Goal: Information Seeking & Learning: Understand process/instructions

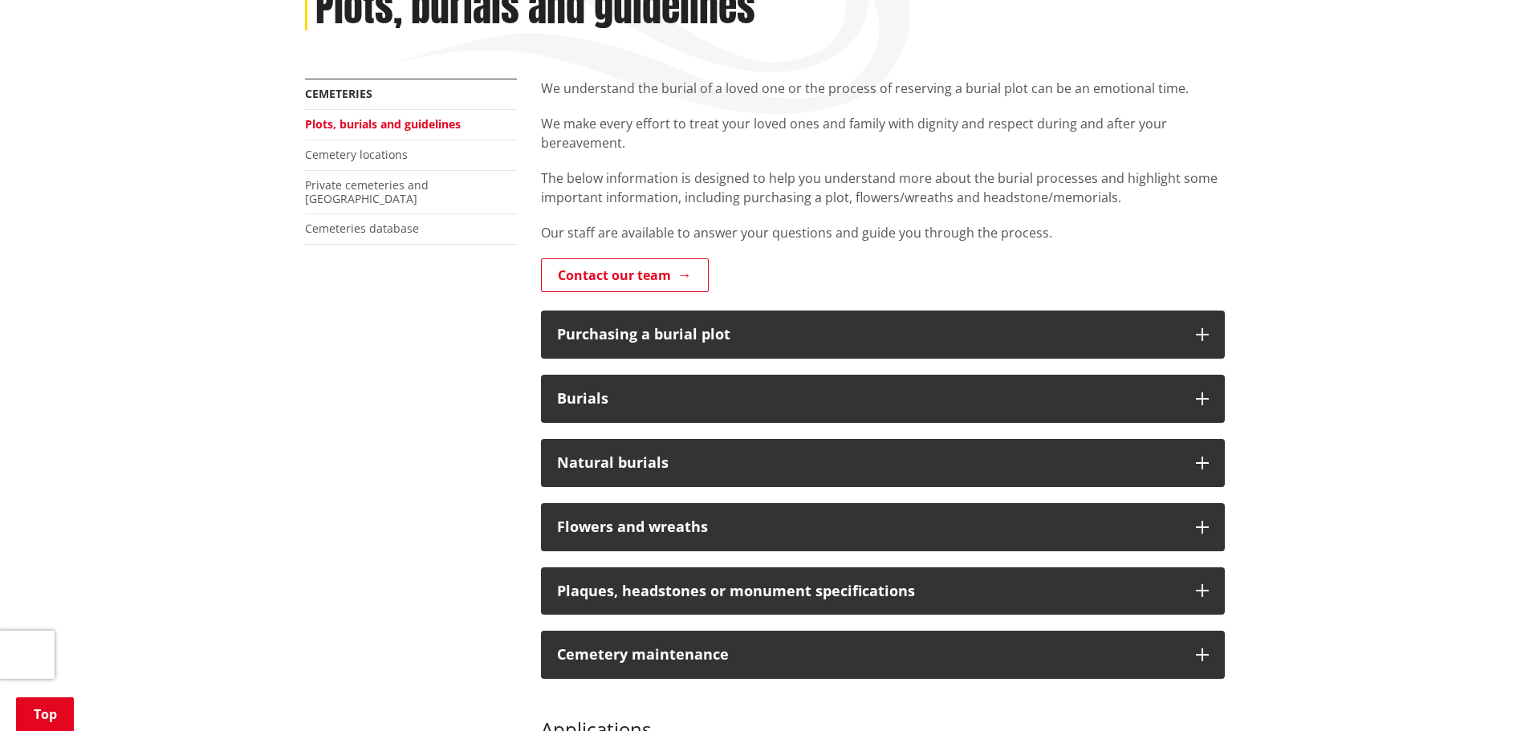
scroll to position [241, 0]
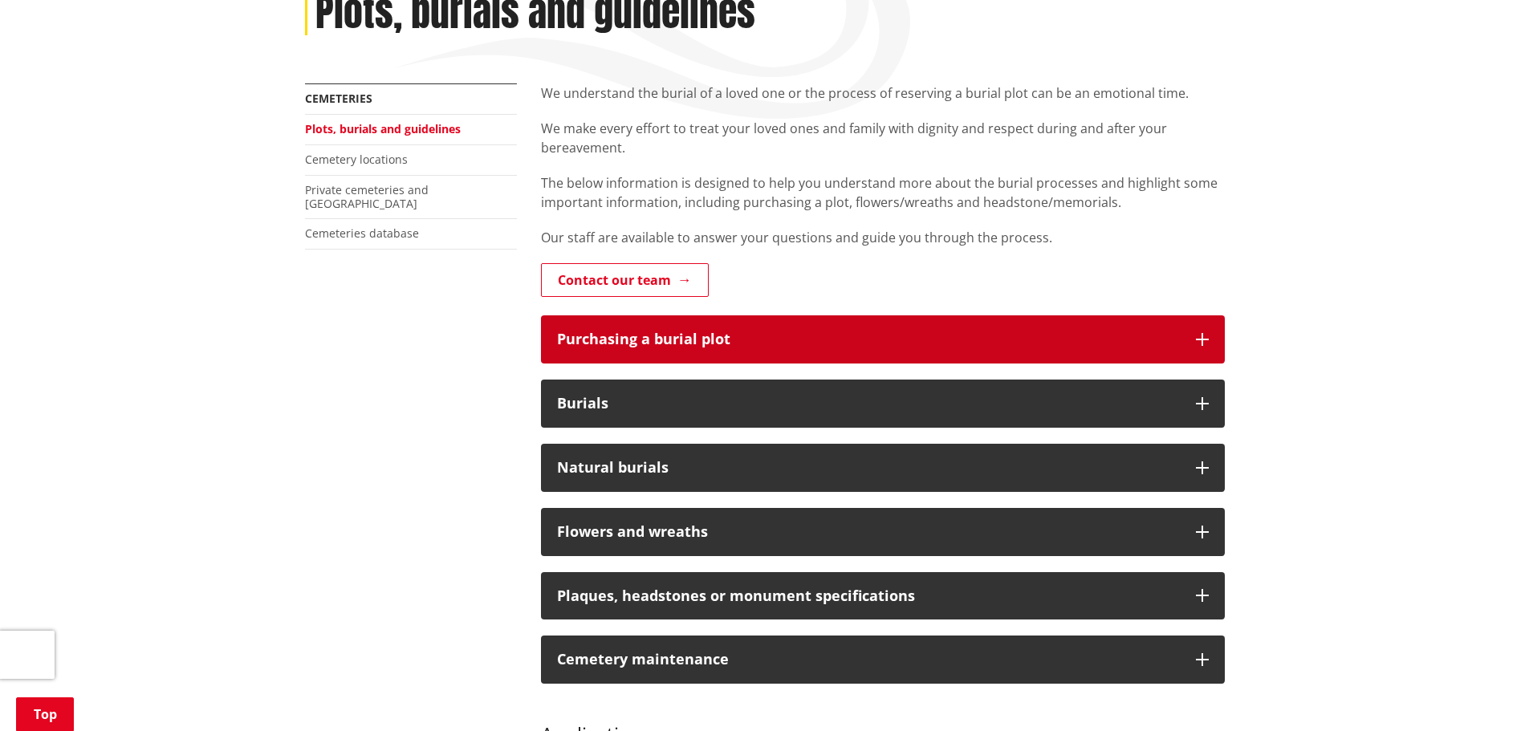
click at [733, 334] on div "Purchasing a burial plot" at bounding box center [868, 339] width 623 height 16
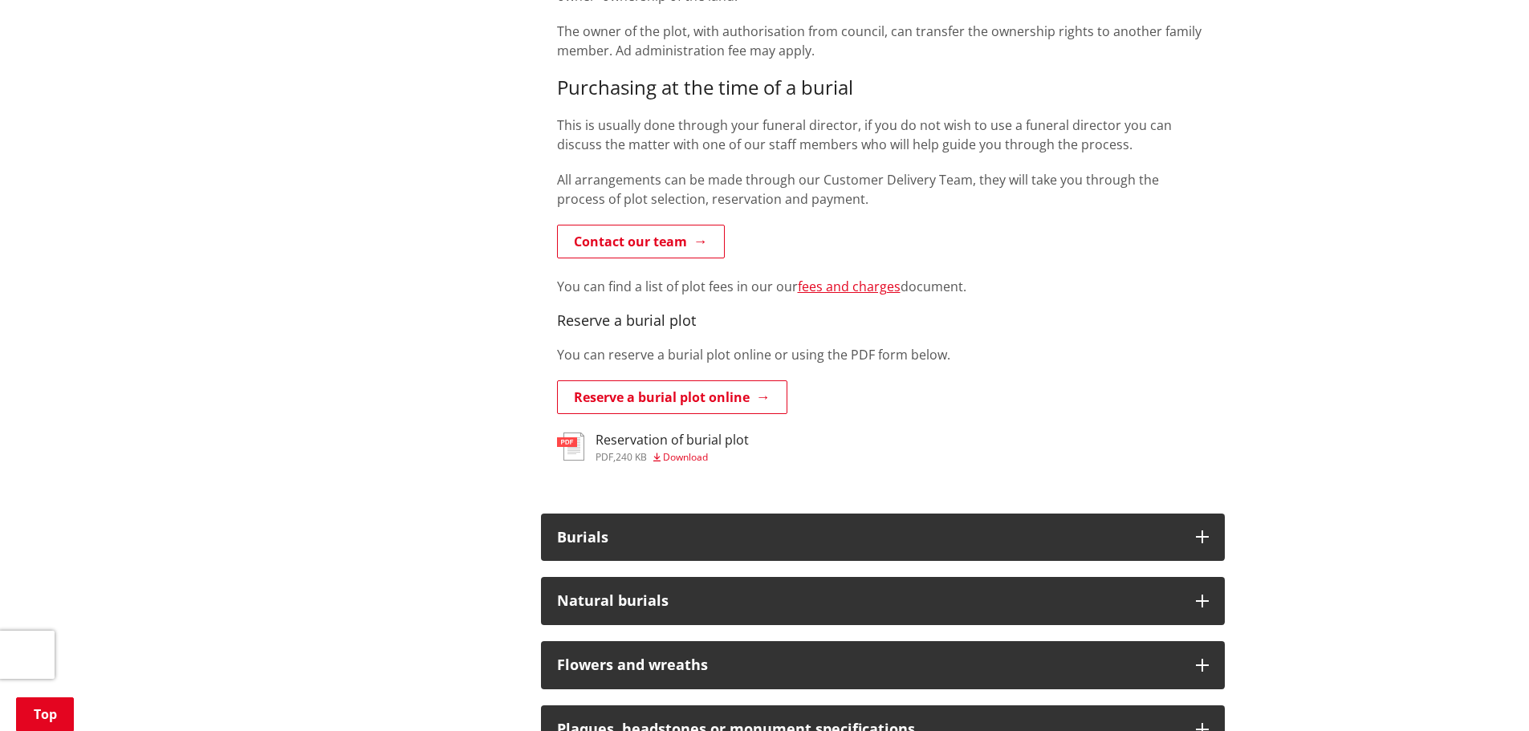
scroll to position [883, 0]
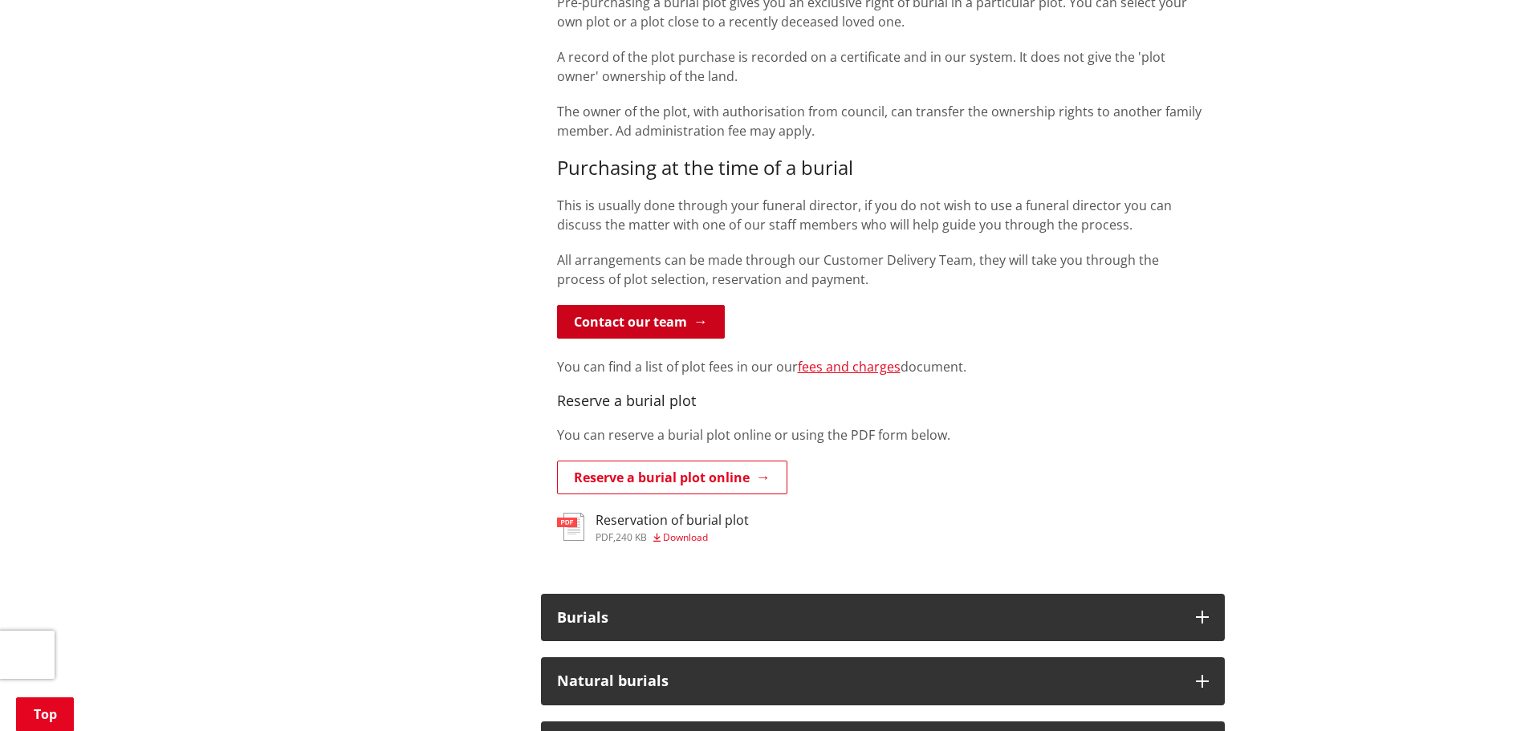
click at [649, 326] on link "Contact our team" at bounding box center [641, 322] width 168 height 34
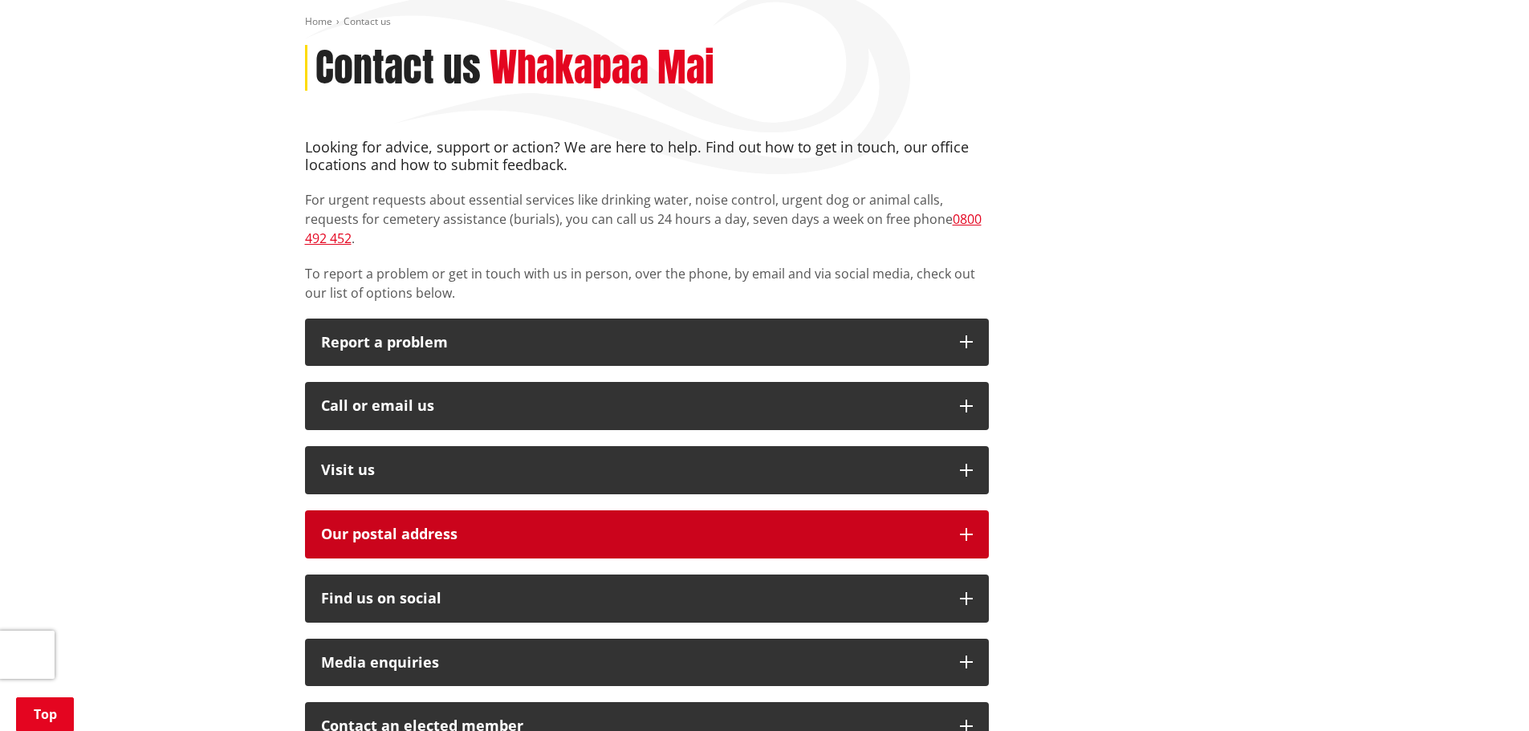
scroll to position [241, 0]
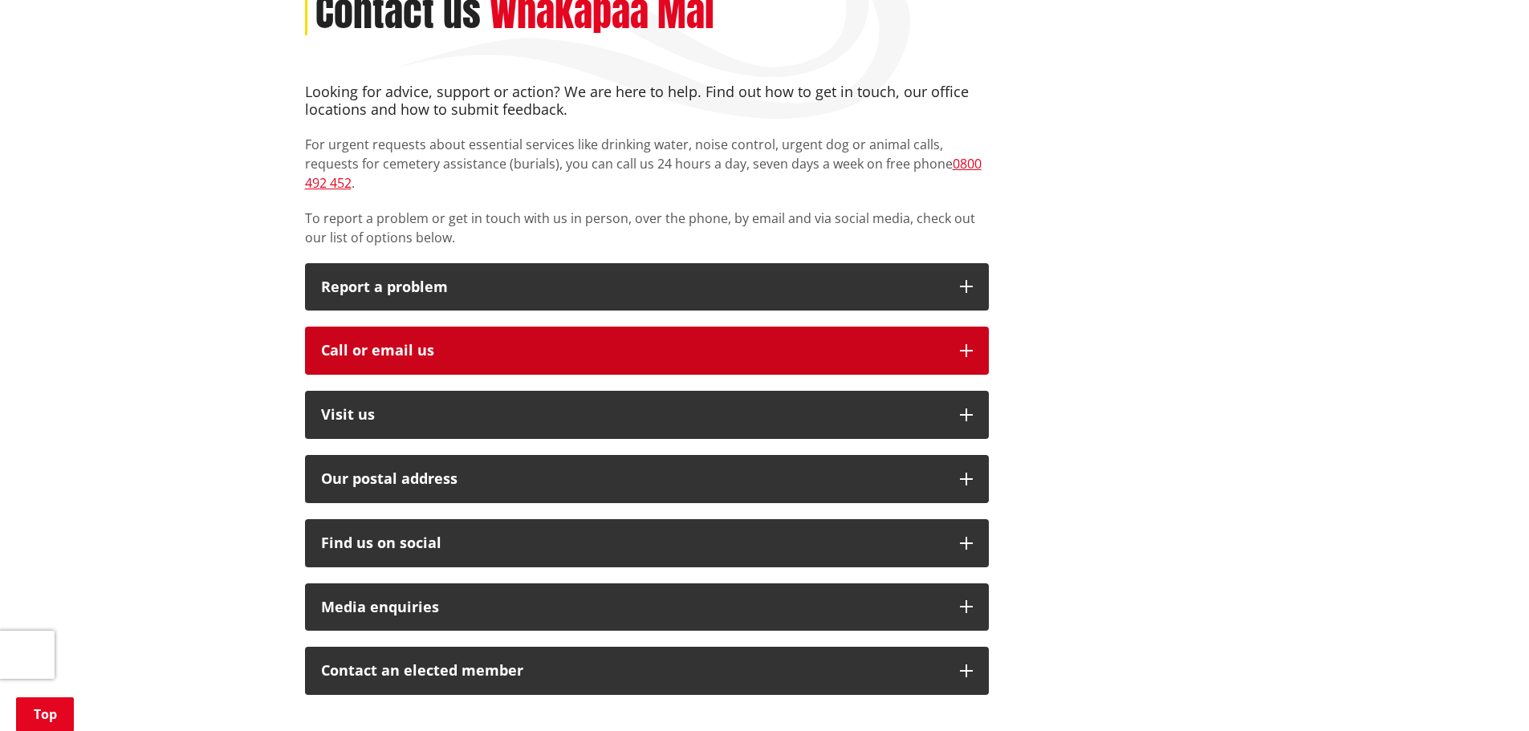
click at [477, 341] on button "Call or email us" at bounding box center [647, 351] width 684 height 48
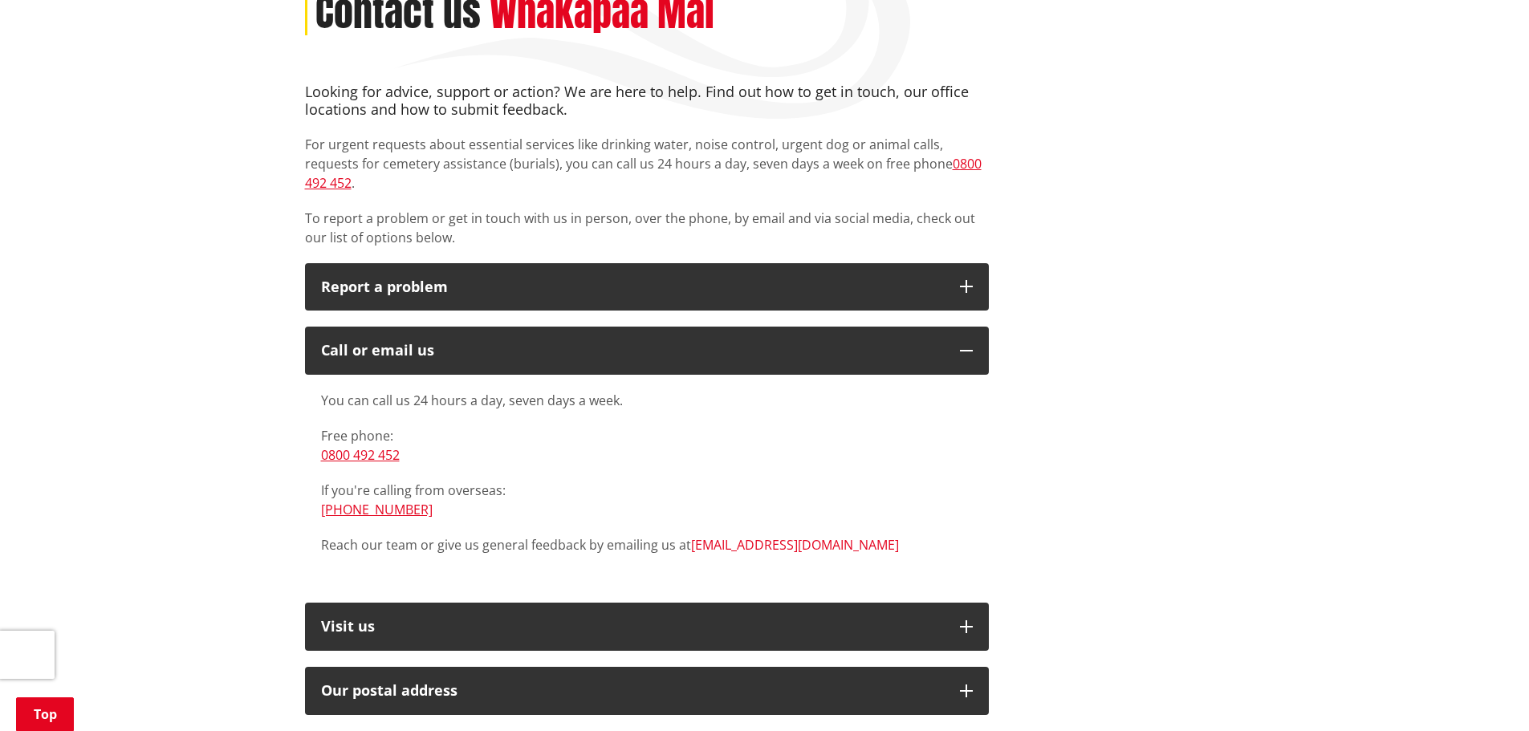
click at [717, 536] on link "[EMAIL_ADDRESS][DOMAIN_NAME]" at bounding box center [795, 545] width 208 height 18
click at [749, 536] on link "[EMAIL_ADDRESS][DOMAIN_NAME]" at bounding box center [795, 545] width 208 height 18
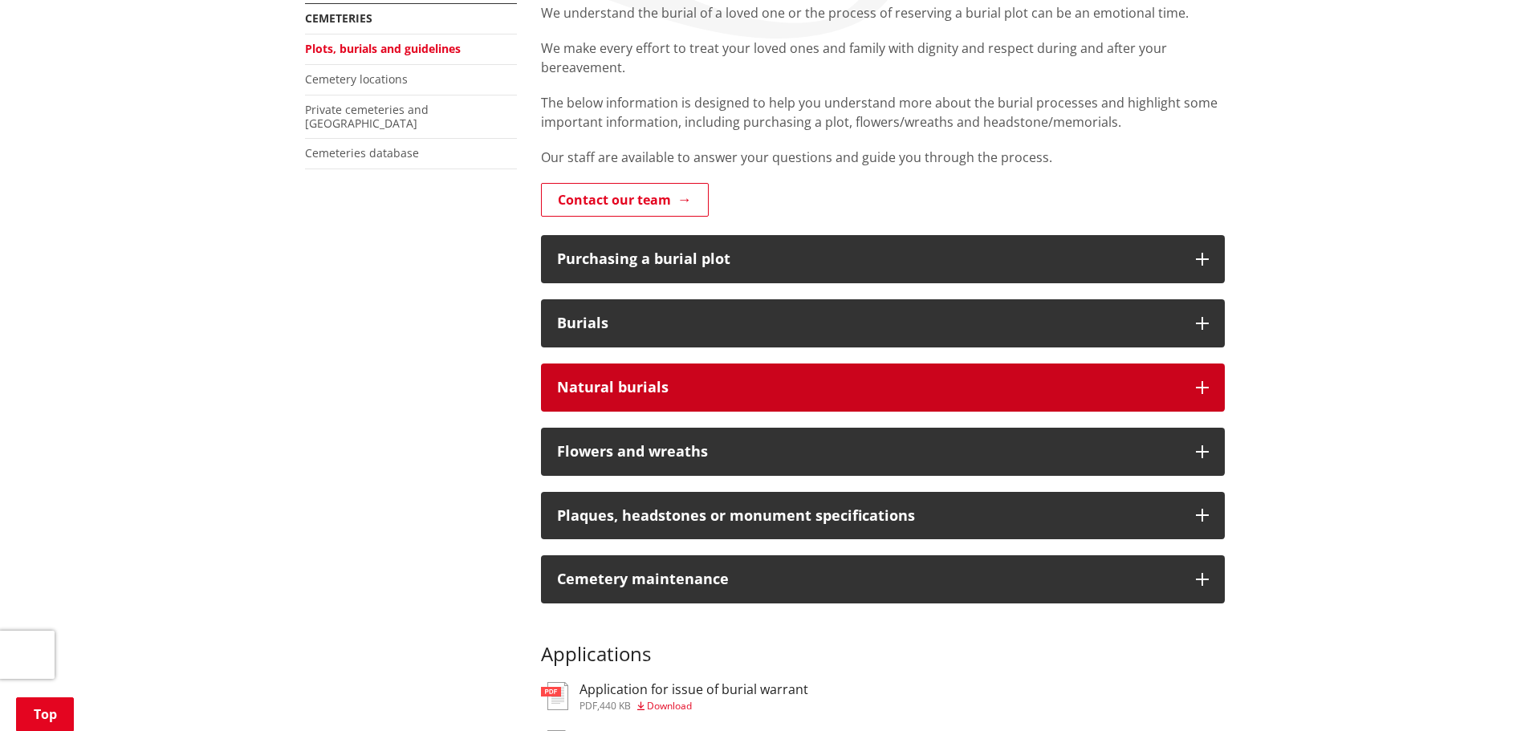
scroll to position [321, 0]
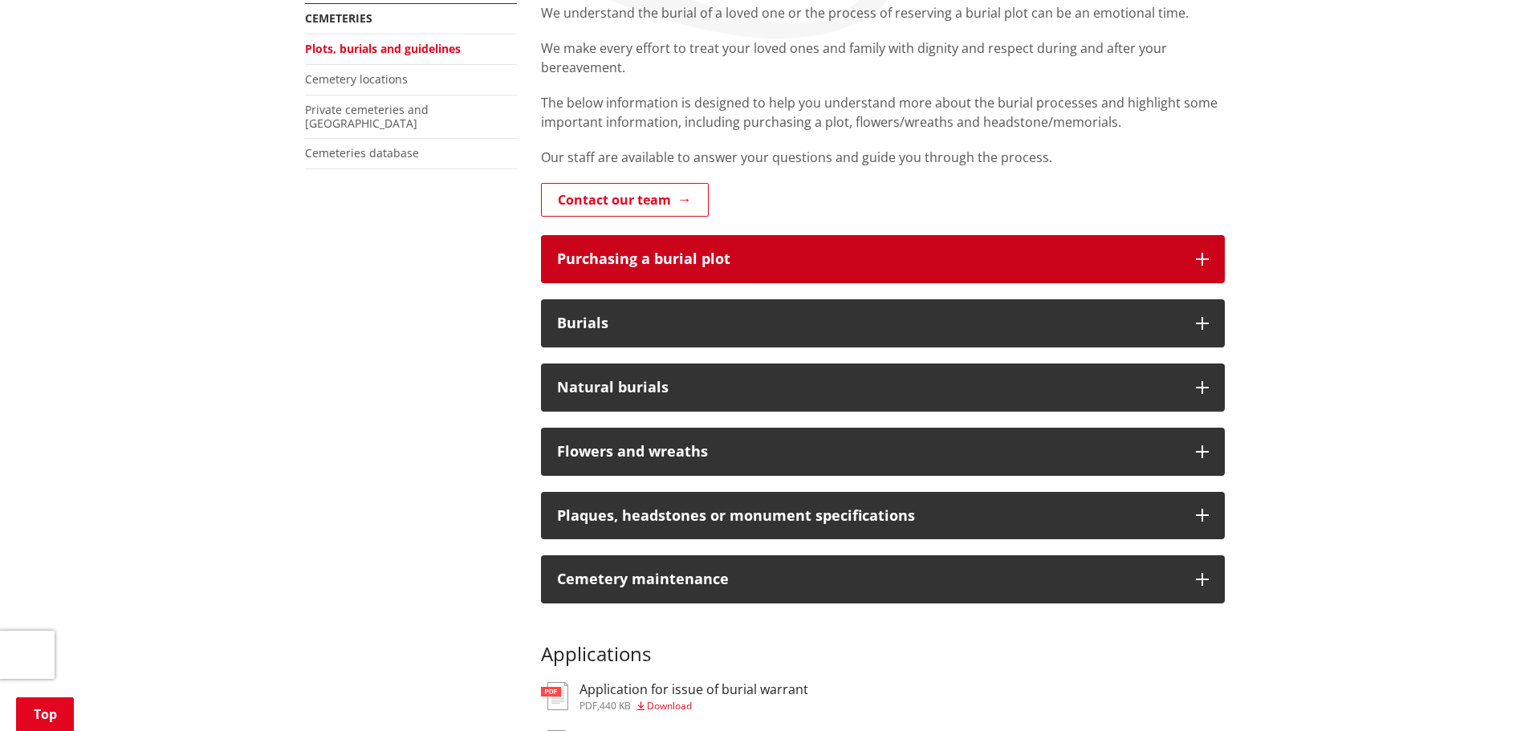
click at [664, 262] on div "Purchasing a burial plot" at bounding box center [868, 259] width 623 height 16
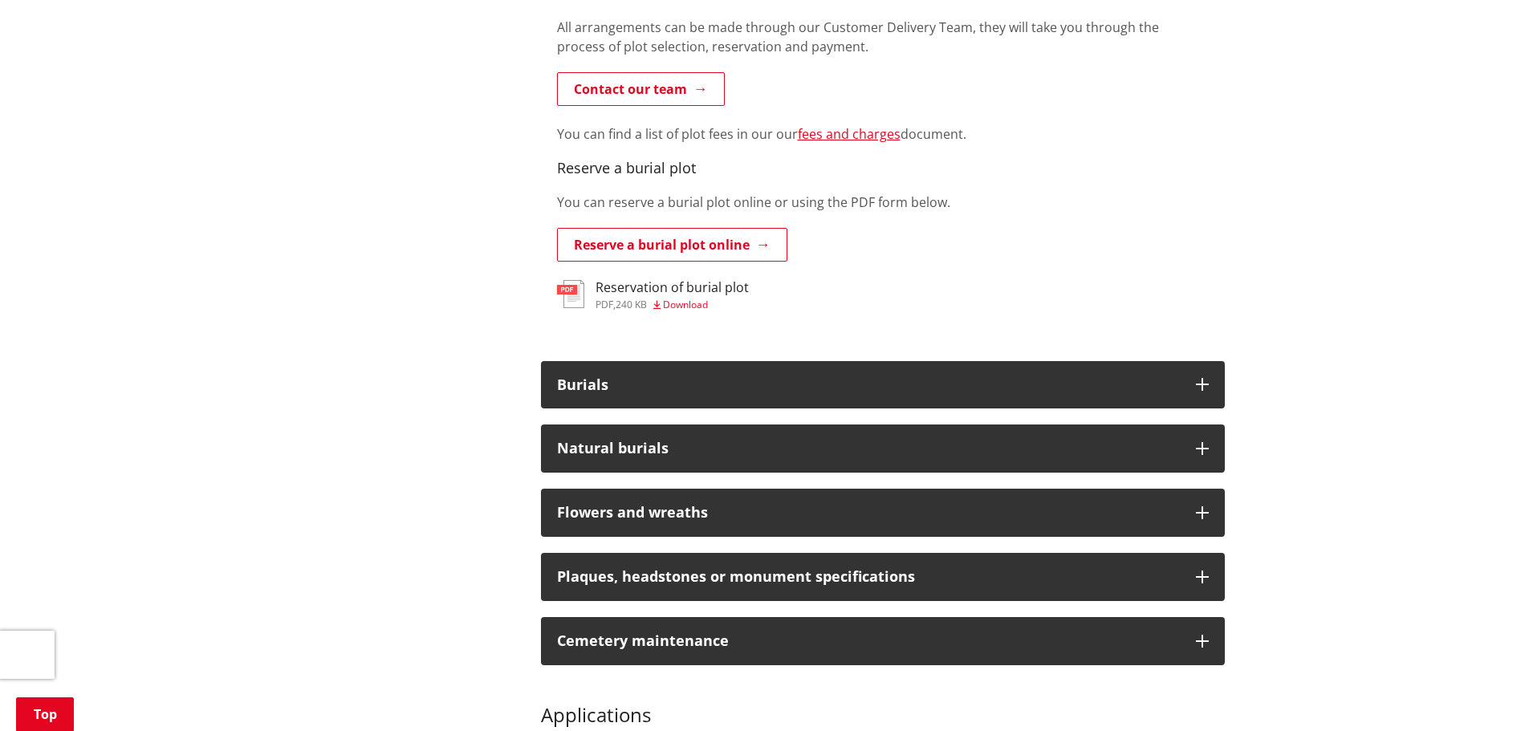
scroll to position [1123, 0]
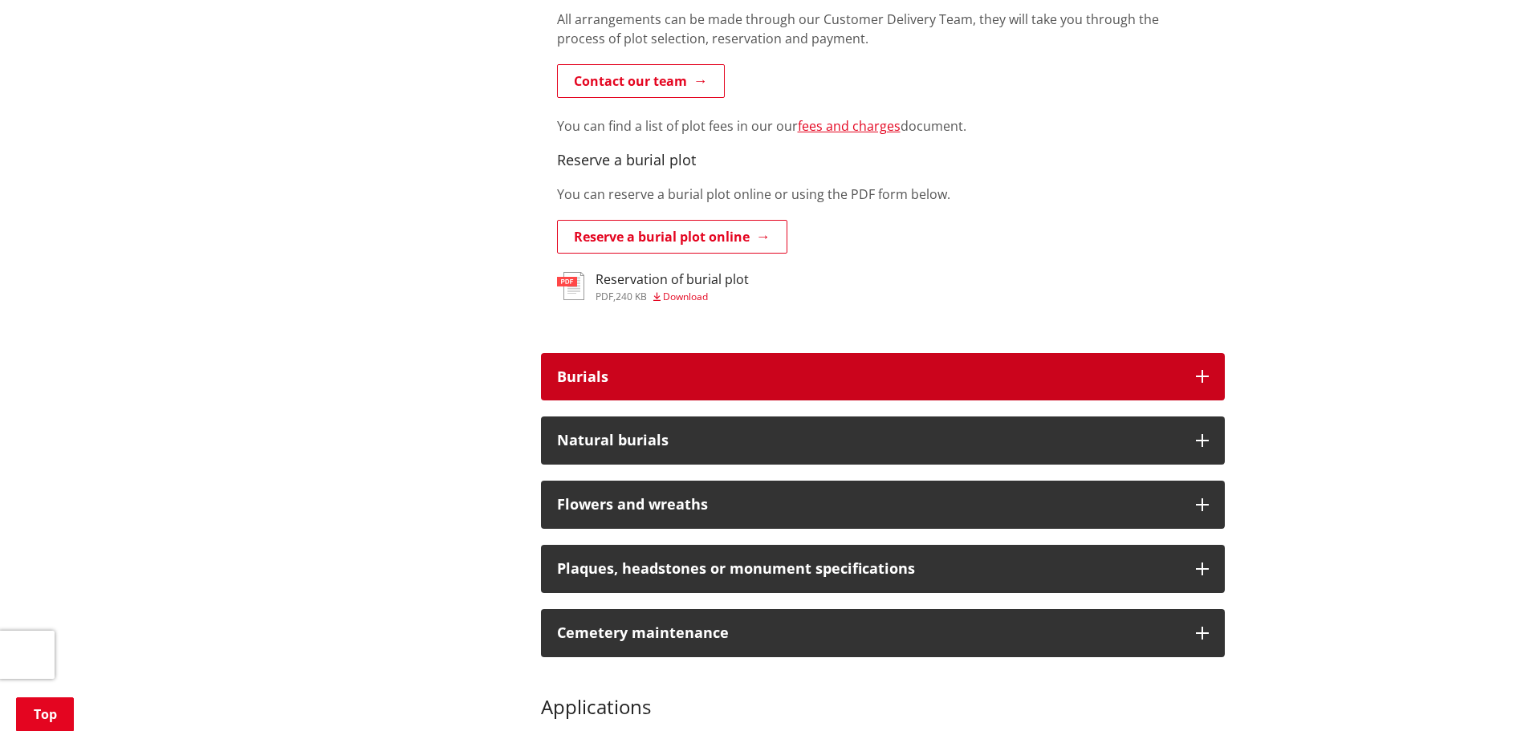
click at [640, 391] on button "Burials" at bounding box center [883, 377] width 684 height 48
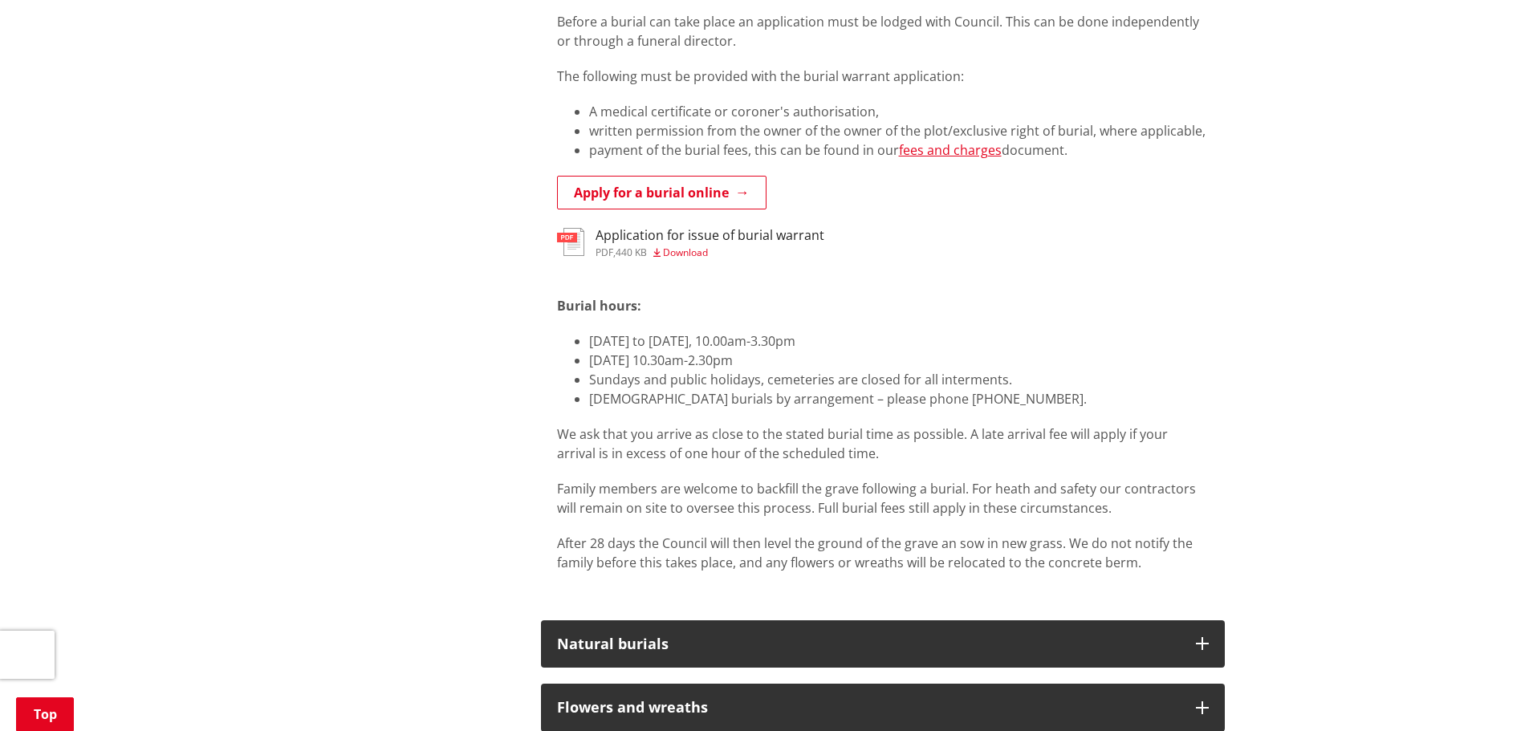
scroll to position [1525, 0]
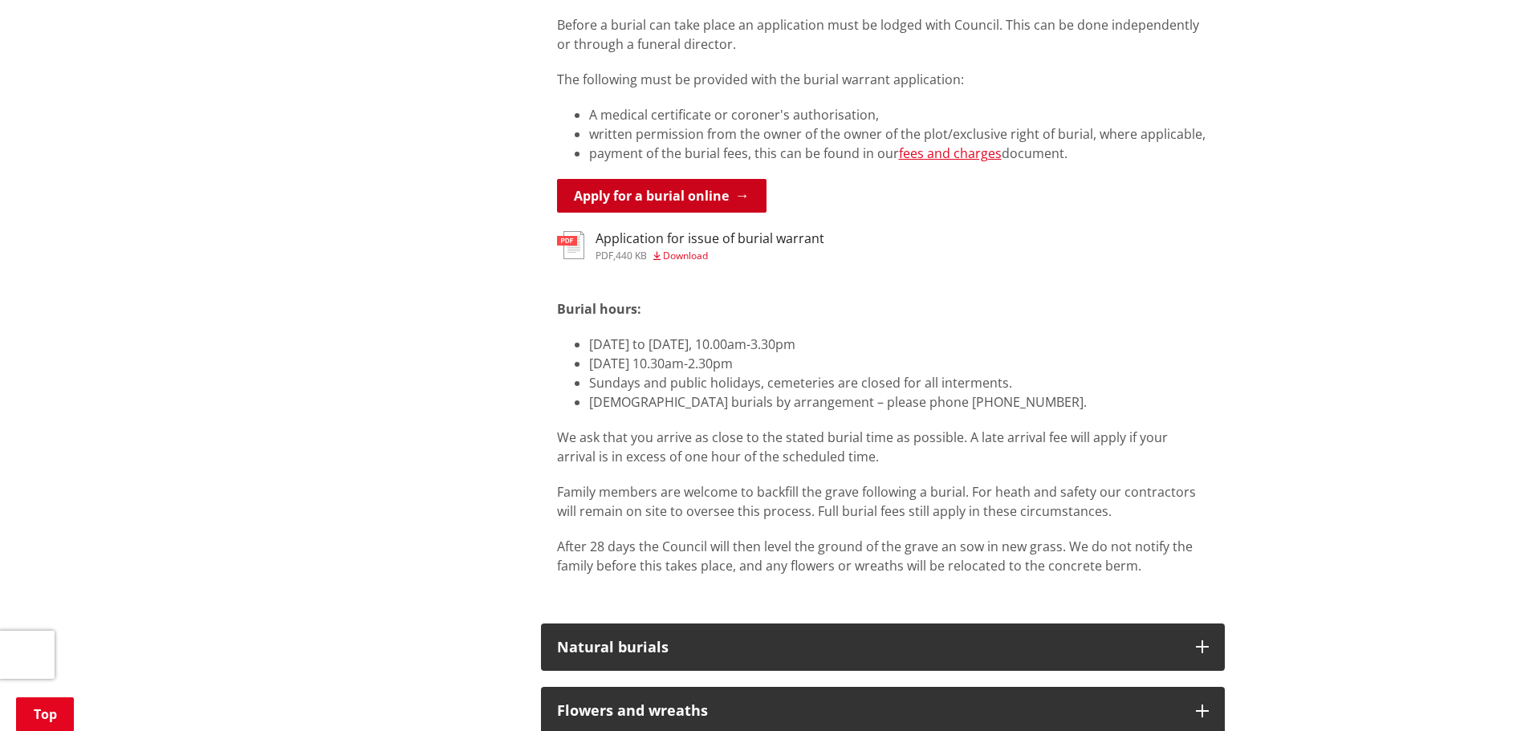
click at [644, 205] on link "Apply for a burial online" at bounding box center [661, 196] width 209 height 34
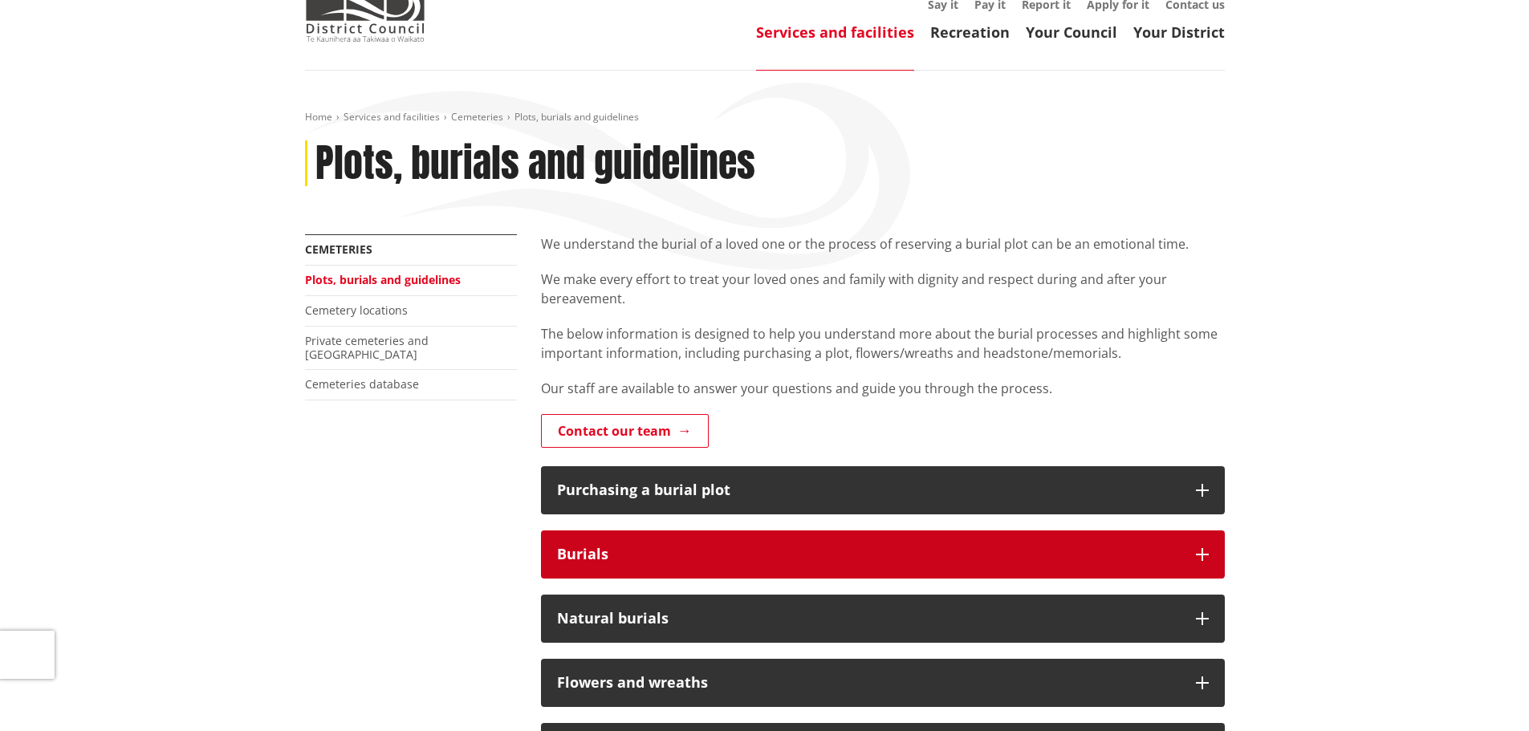
scroll to position [80, 0]
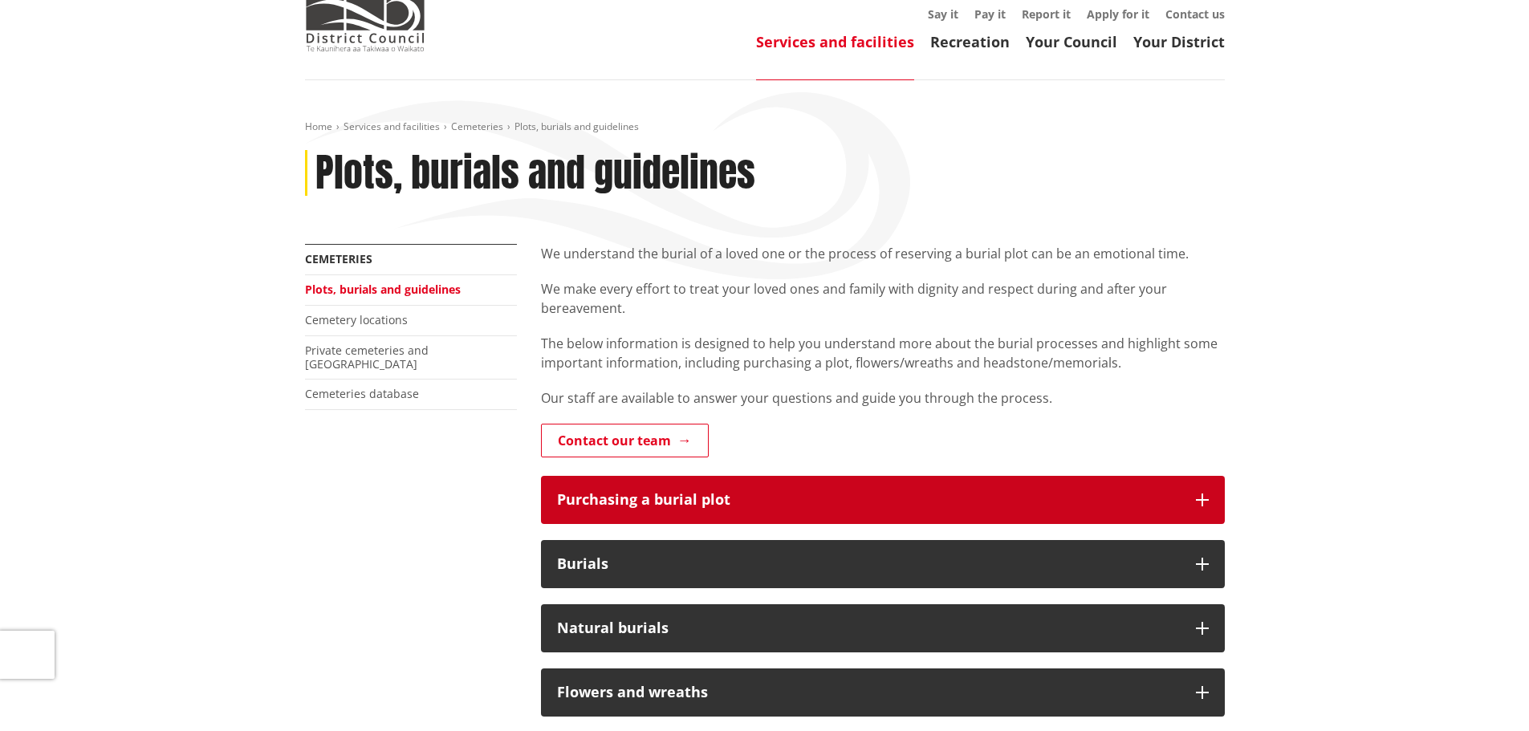
drag, startPoint x: 711, startPoint y: 494, endPoint x: 725, endPoint y: 488, distance: 15.5
click at [712, 494] on div "Purchasing a burial plot" at bounding box center [868, 500] width 623 height 16
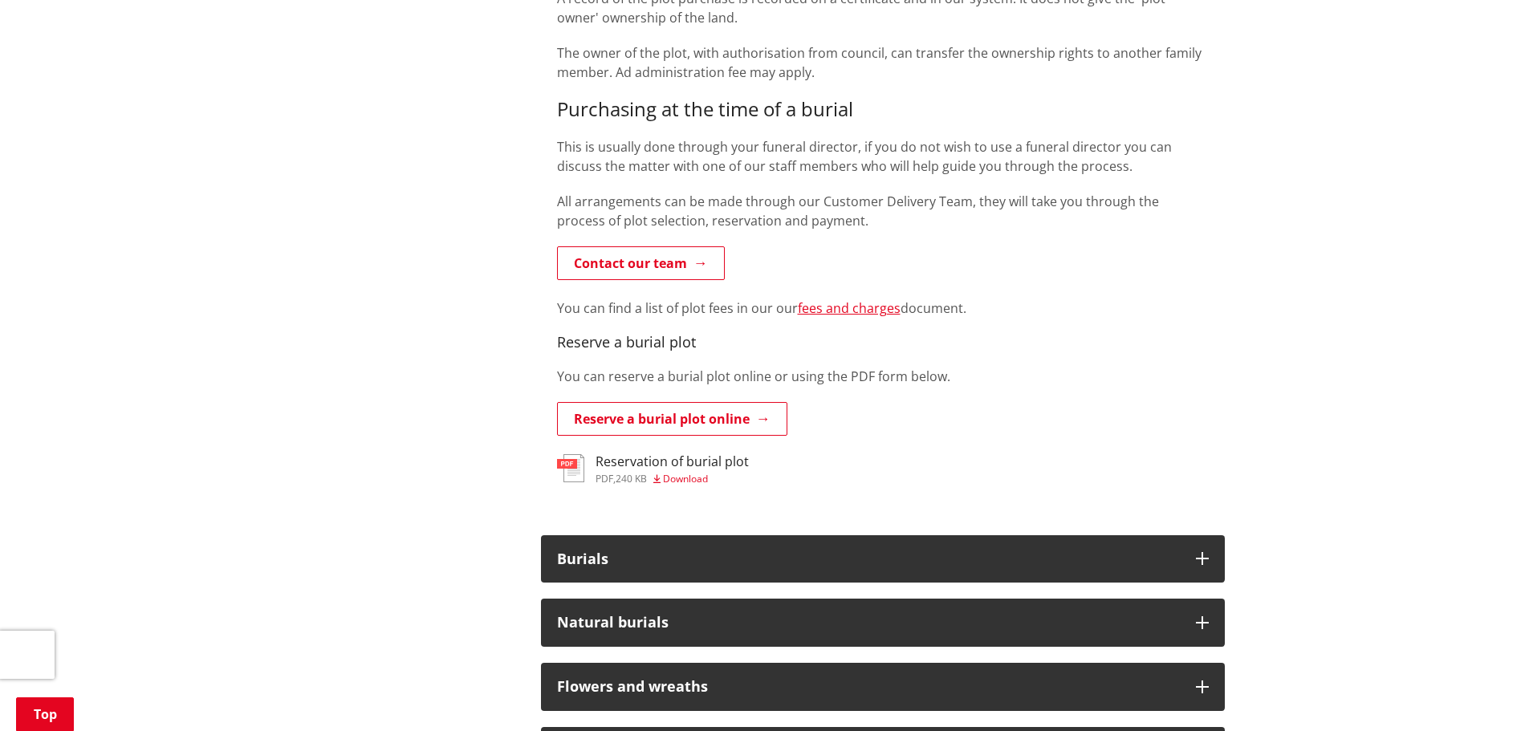
scroll to position [963, 0]
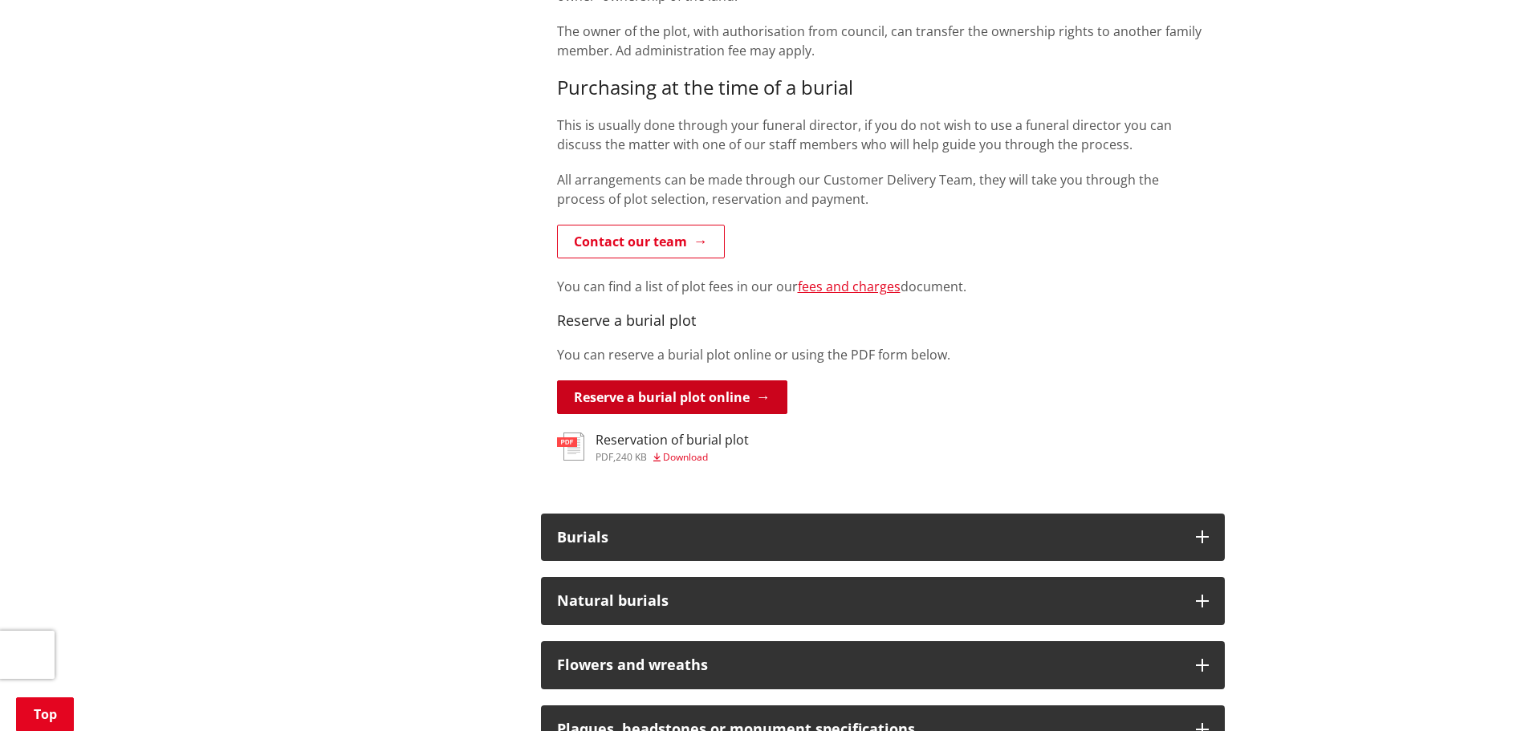
click at [642, 403] on link "Reserve a burial plot online" at bounding box center [672, 397] width 230 height 34
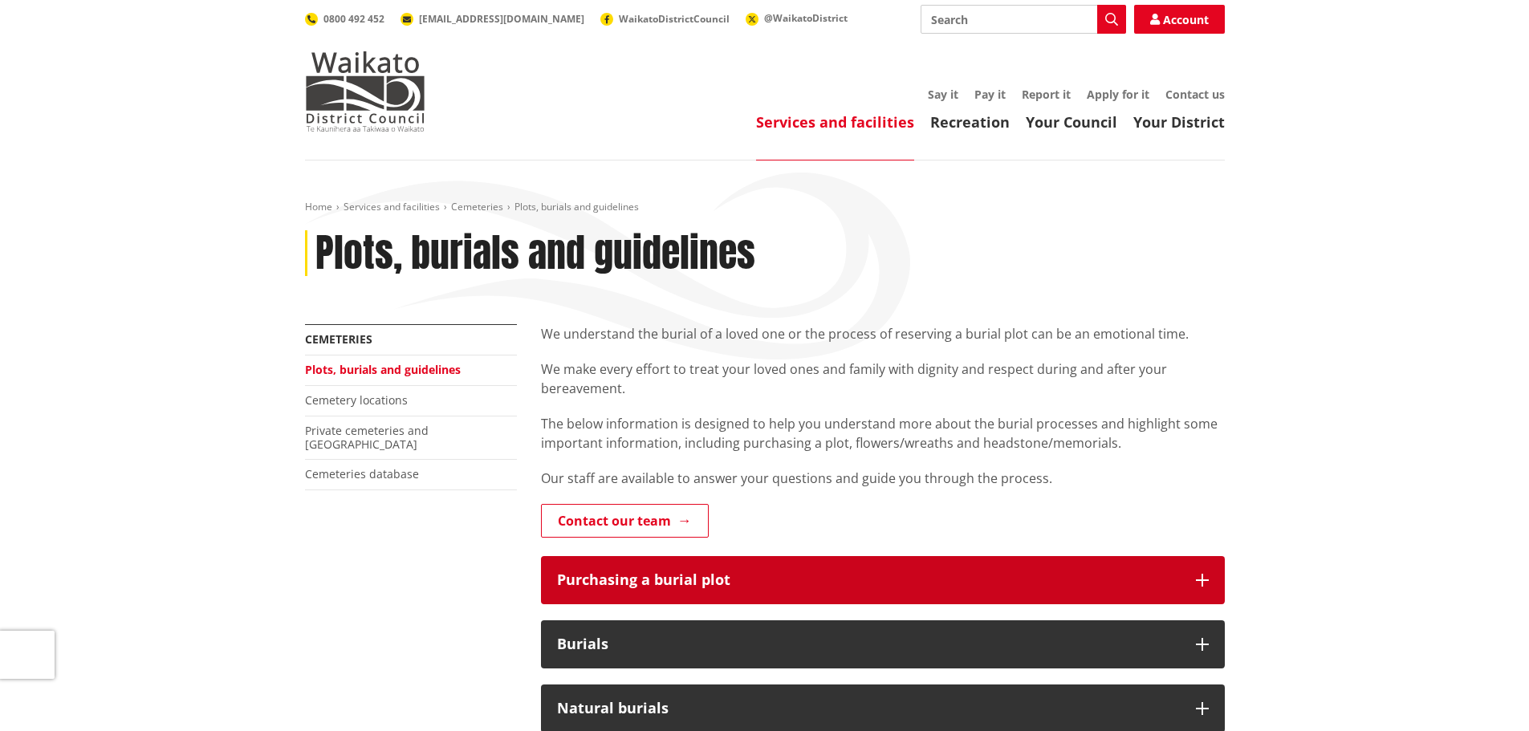
click at [712, 589] on button "Purchasing a burial plot" at bounding box center [883, 580] width 684 height 48
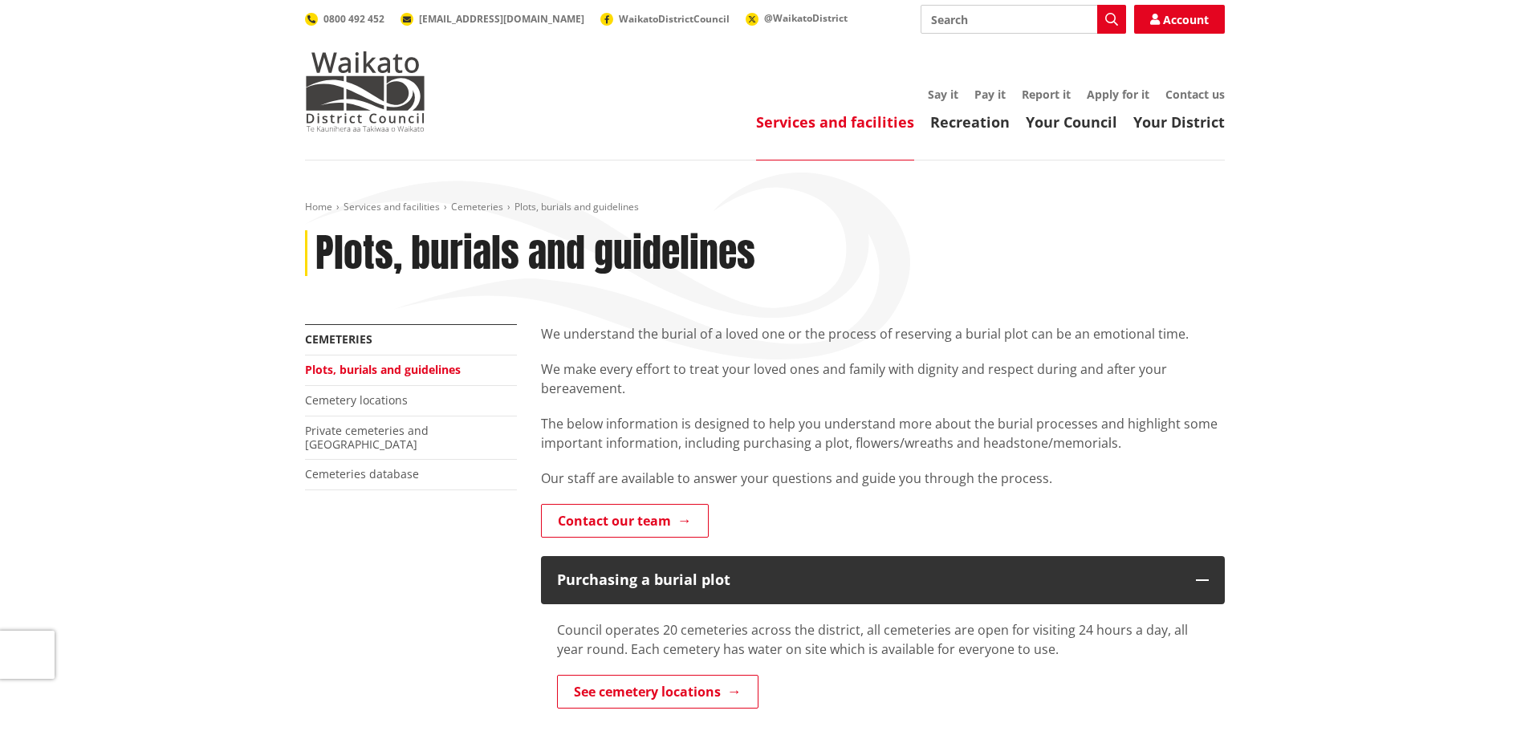
drag, startPoint x: 961, startPoint y: 24, endPoint x: 942, endPoint y: 22, distance: 19.4
click at [960, 24] on input "Search" at bounding box center [1022, 19] width 205 height 29
type input "transfer plot ownership"
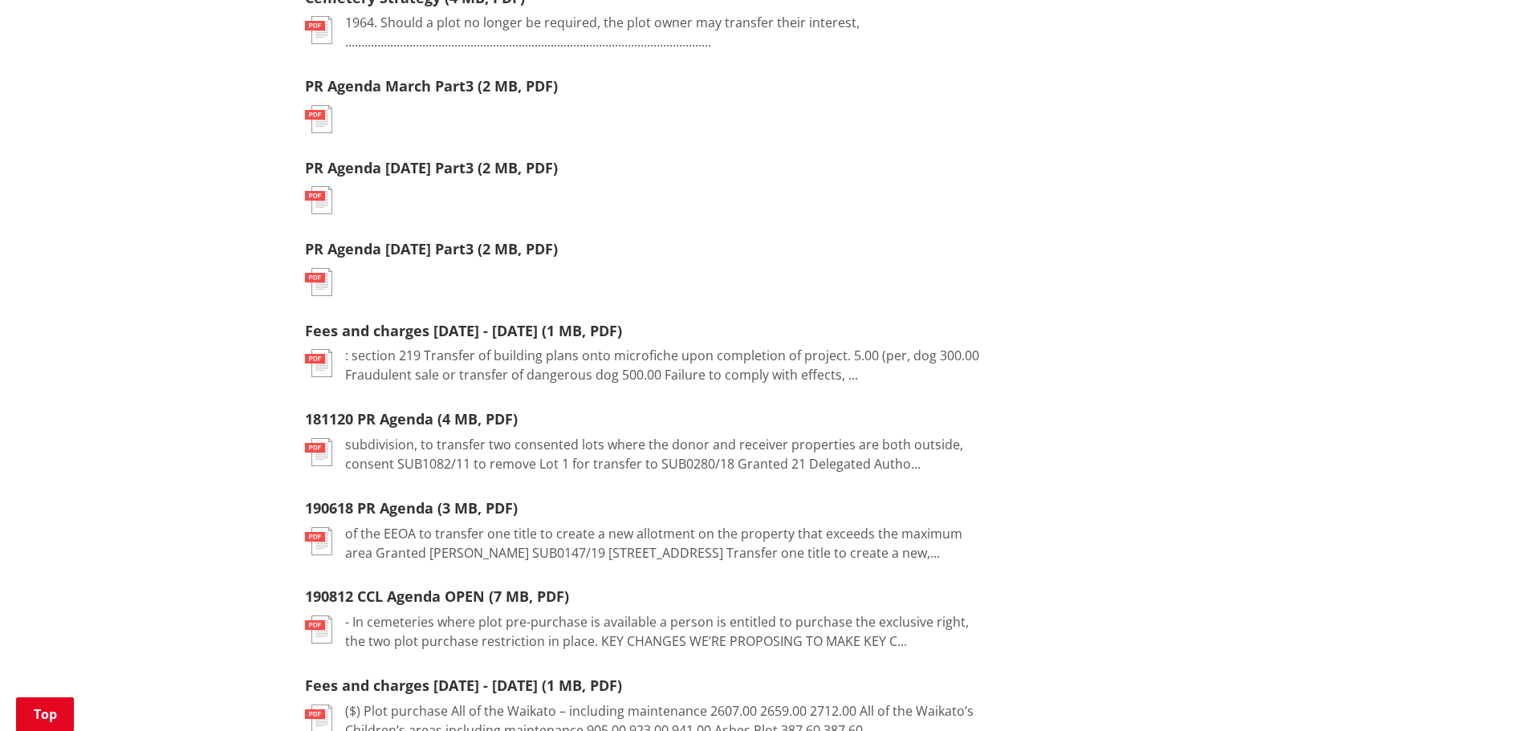
scroll to position [321, 0]
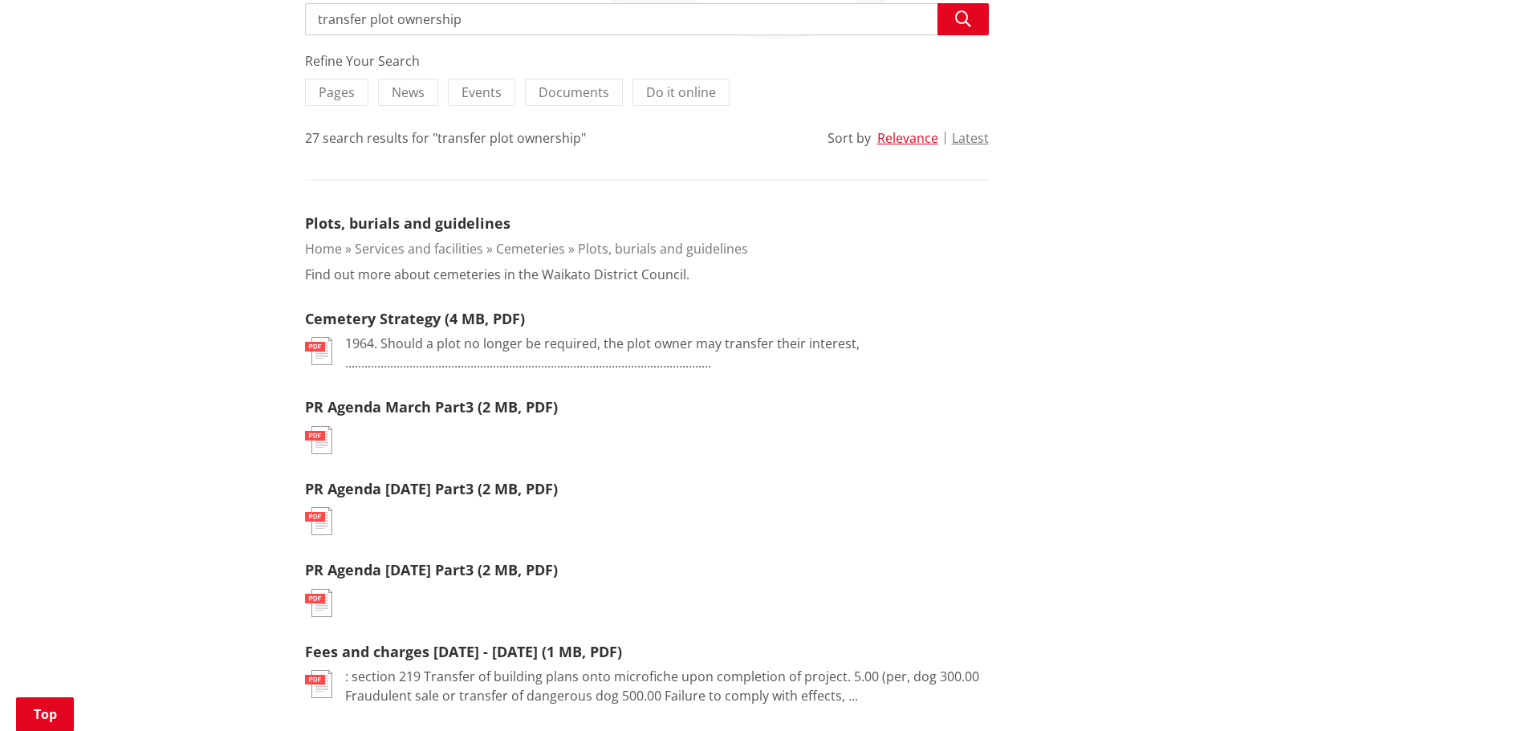
click at [323, 355] on img at bounding box center [318, 351] width 27 height 28
click at [348, 326] on link "Cemetery Strategy (4 MB, PDF)" at bounding box center [415, 318] width 220 height 19
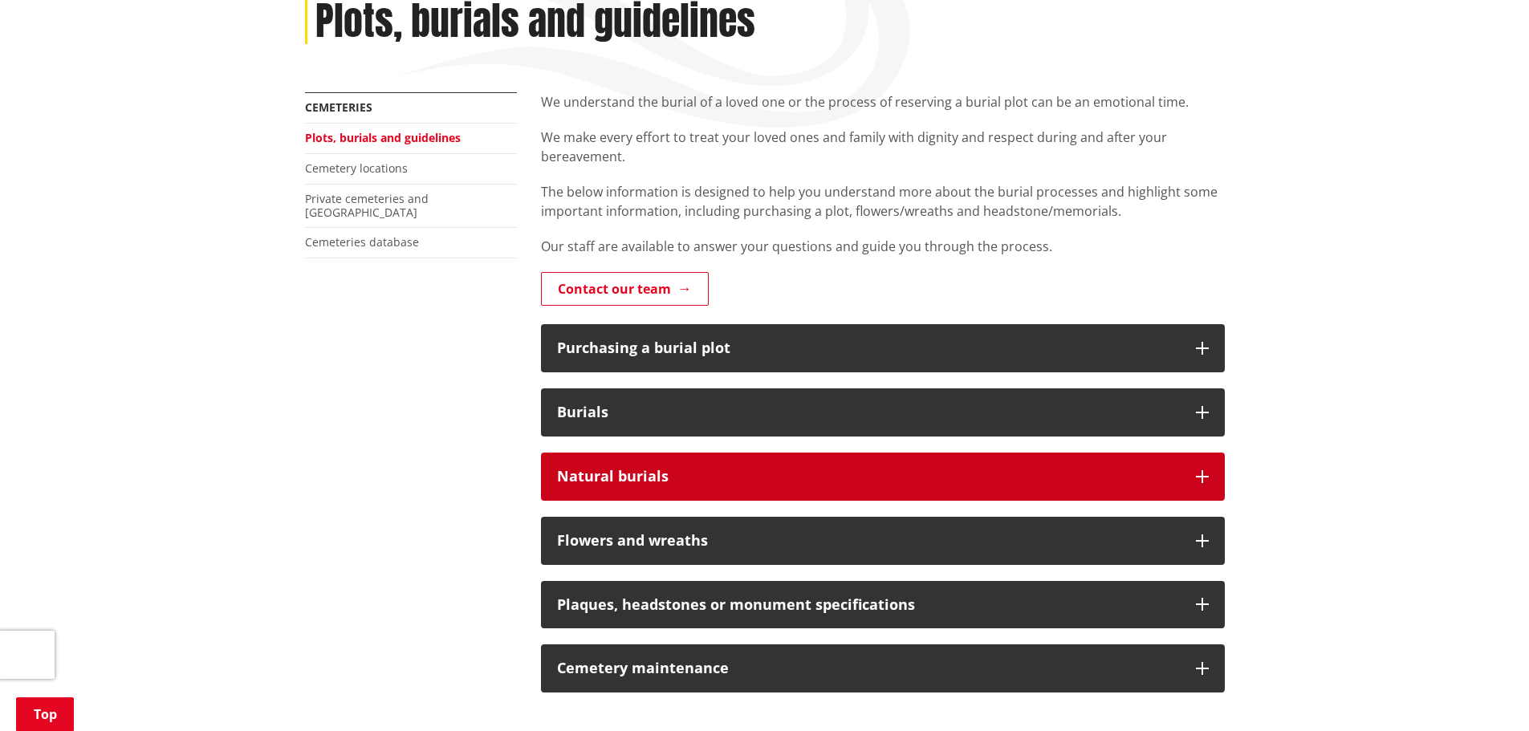
scroll to position [241, 0]
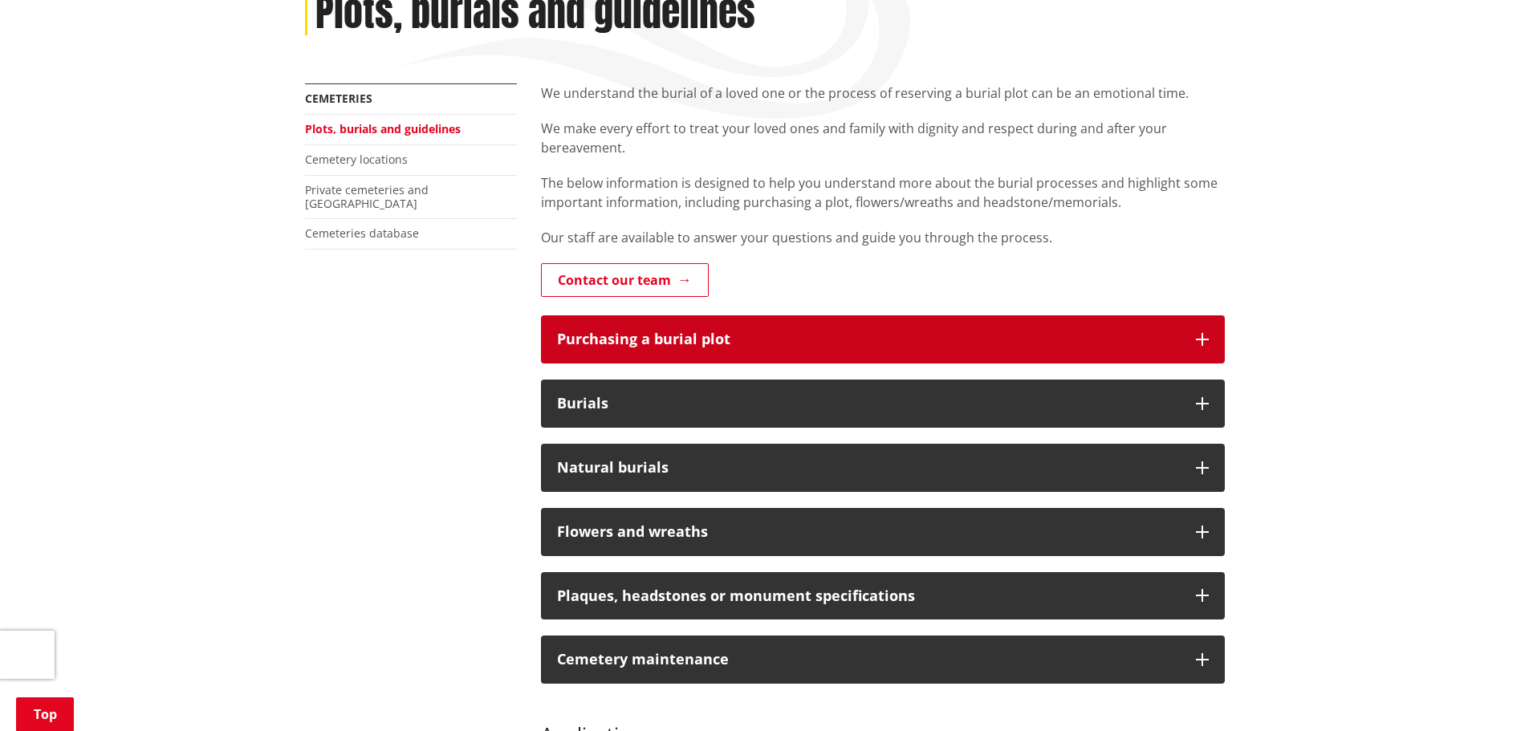
click at [793, 338] on div "Purchasing a burial plot" at bounding box center [868, 339] width 623 height 16
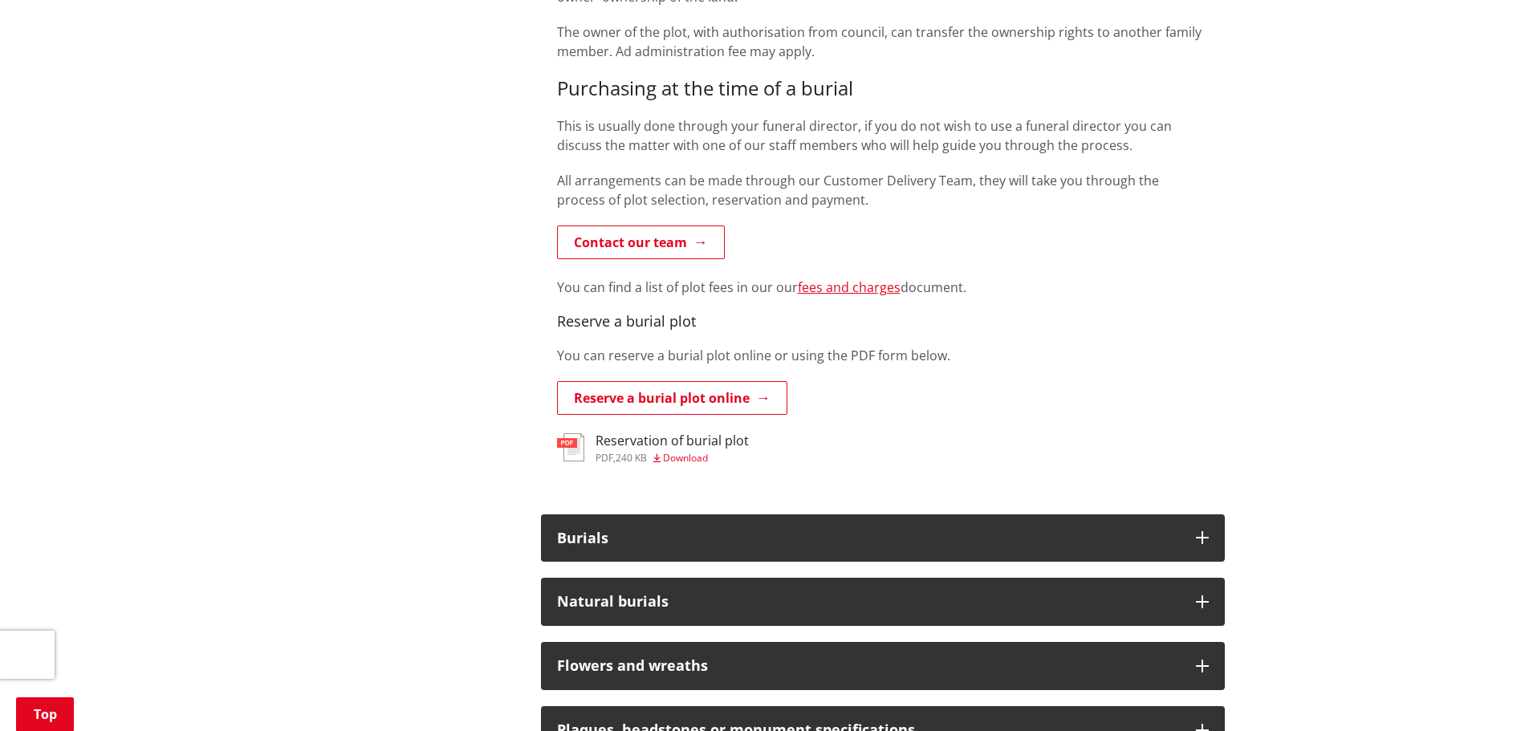
scroll to position [963, 0]
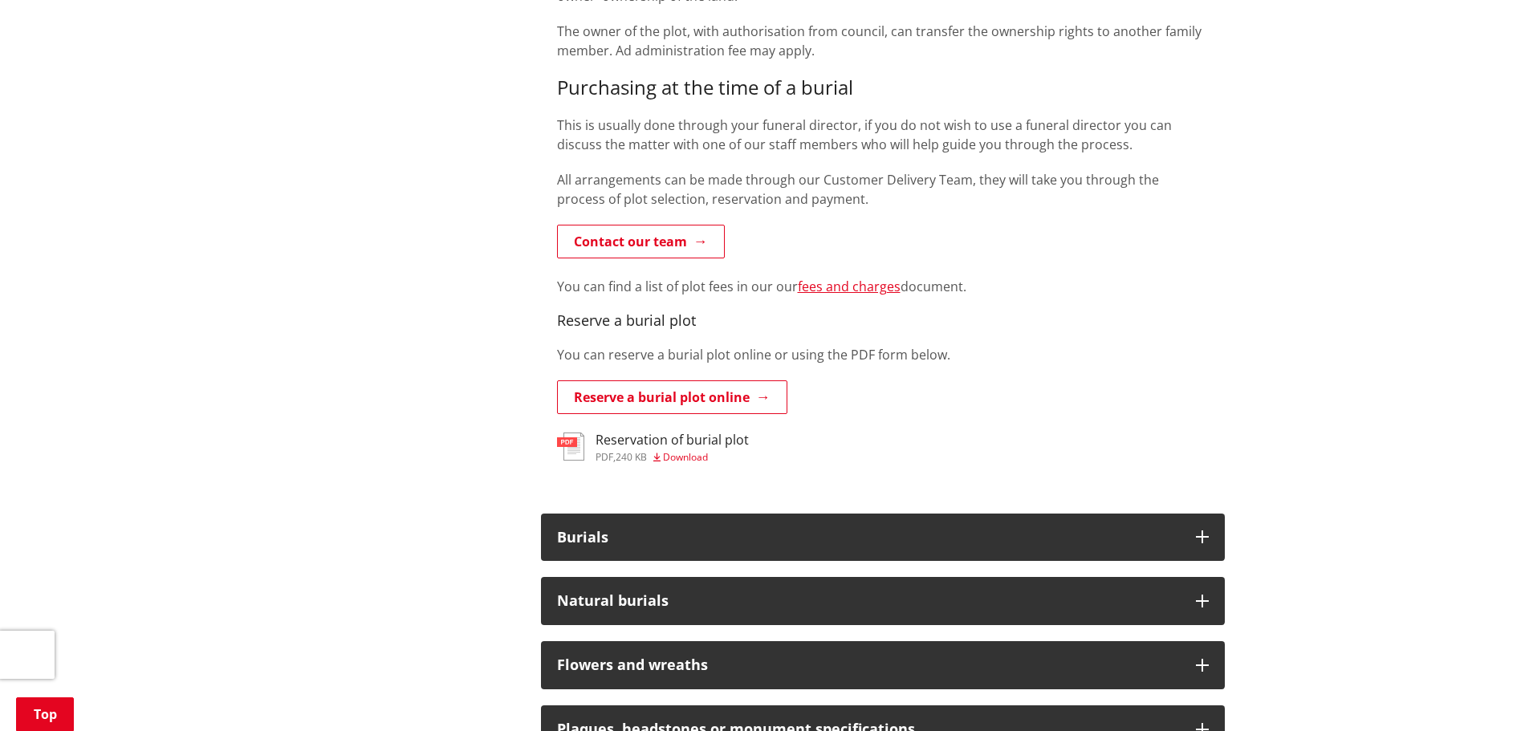
click at [691, 457] on span "Download" at bounding box center [685, 457] width 45 height 14
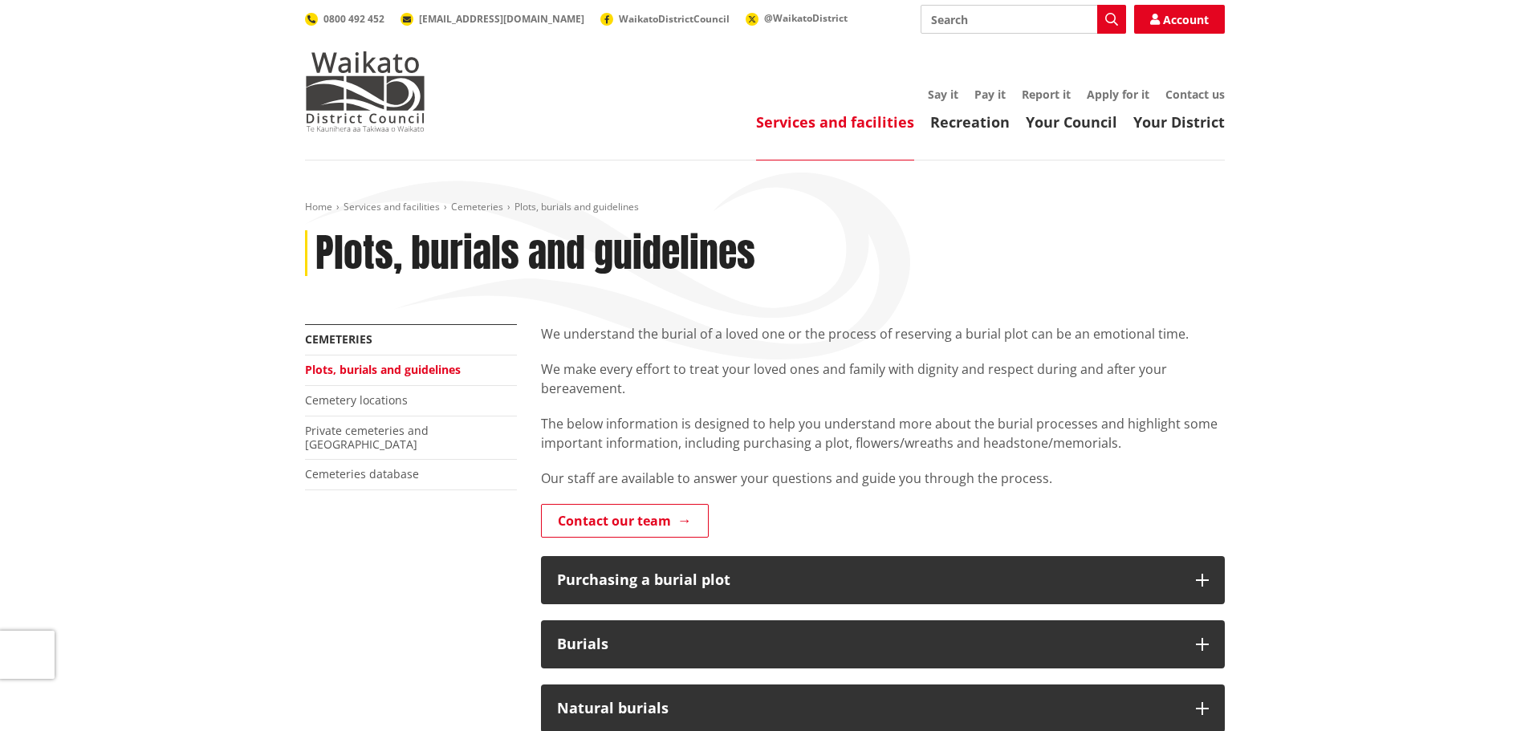
click at [961, 23] on input "Search" at bounding box center [1022, 19] width 205 height 29
type input "transfer of plot ownership"
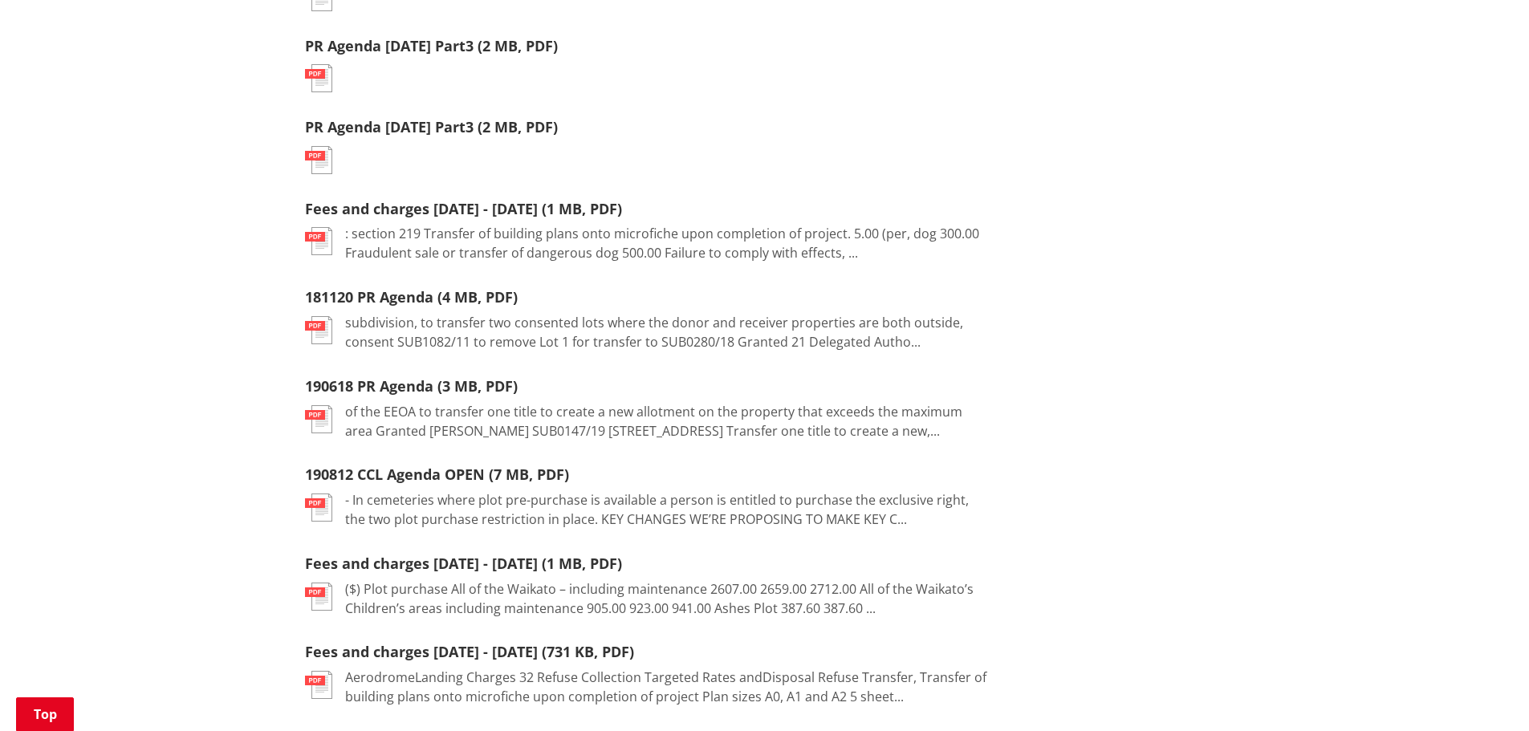
scroll to position [802, 0]
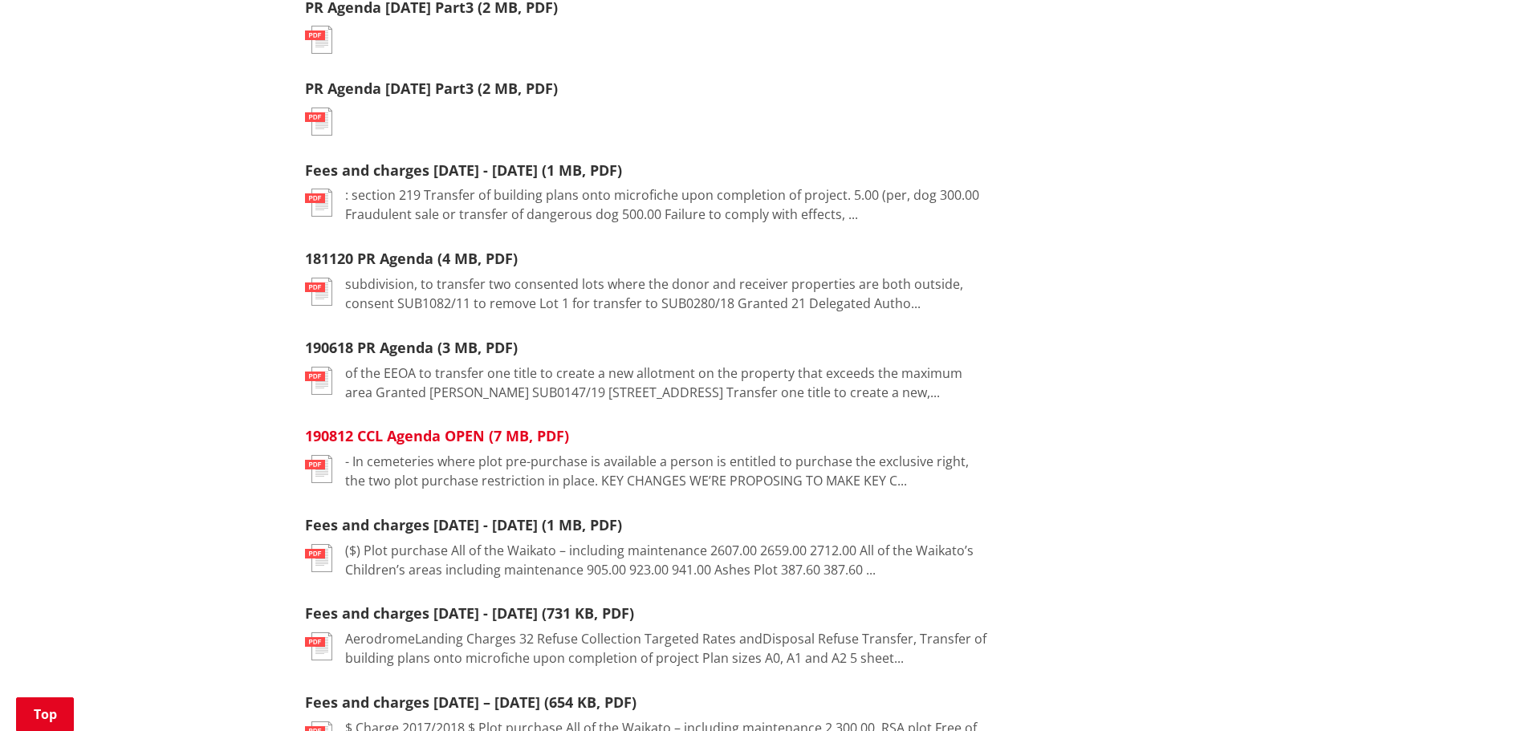
click at [435, 436] on link "190812 CCL Agenda OPEN (7 MB, PDF)" at bounding box center [437, 435] width 264 height 19
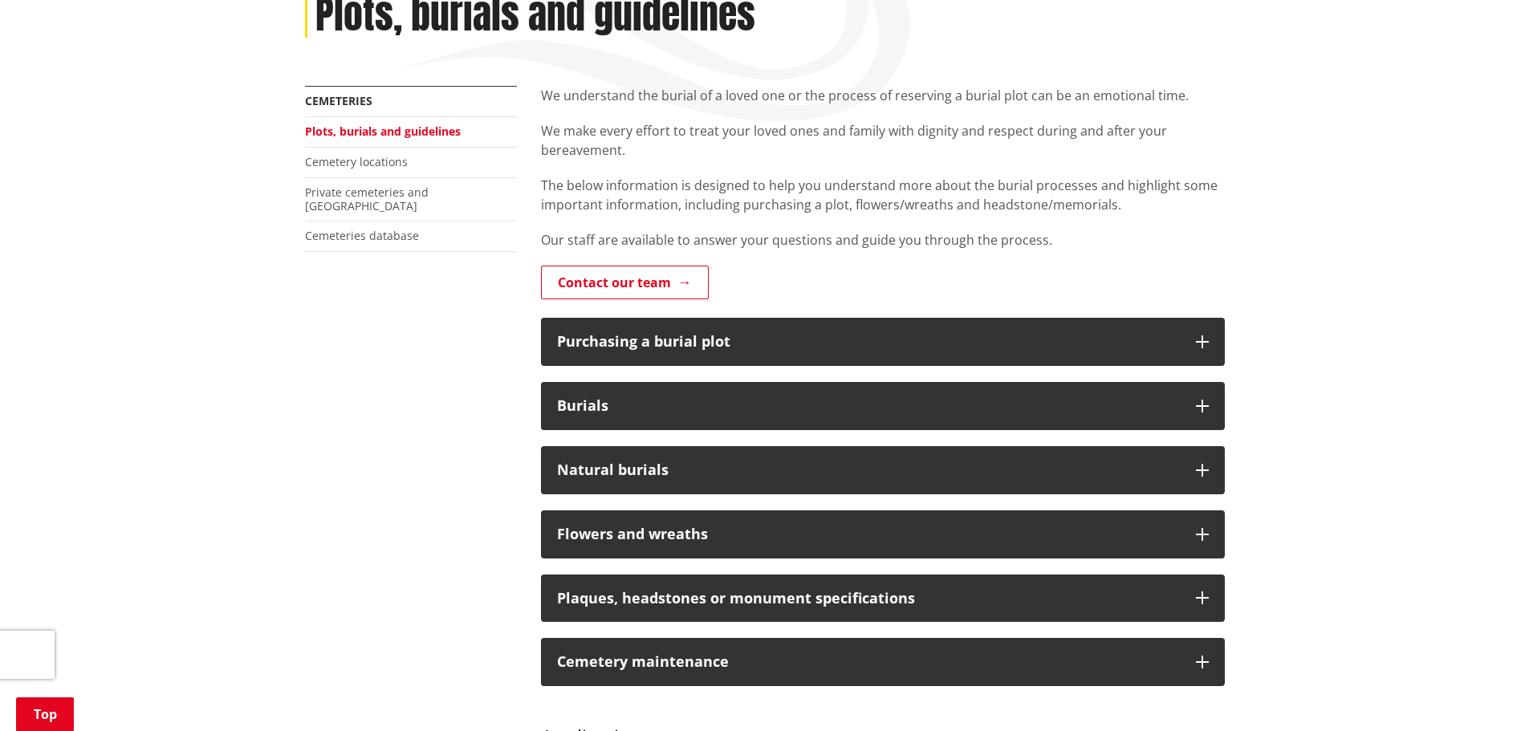
scroll to position [241, 0]
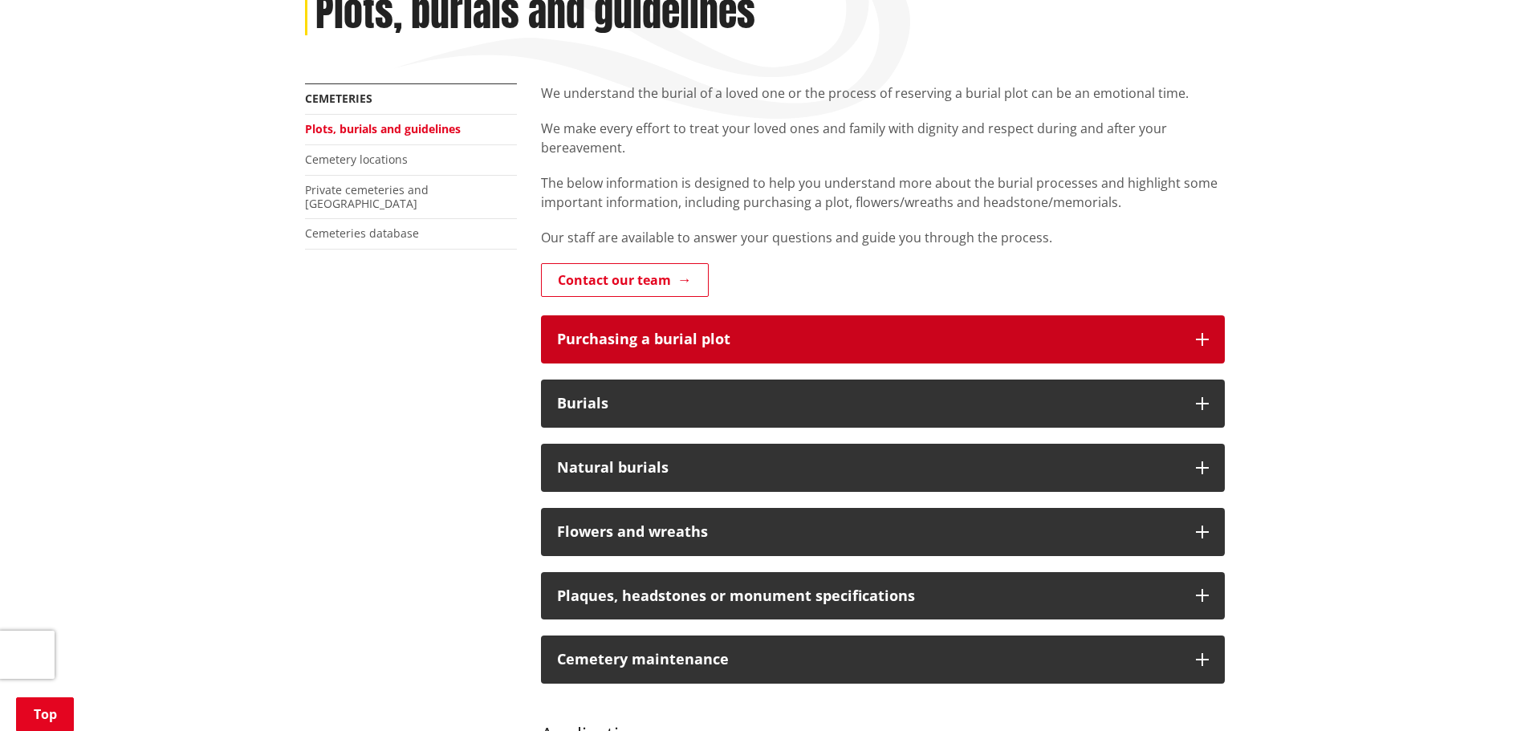
click at [664, 355] on button "Purchasing a burial plot" at bounding box center [883, 339] width 684 height 48
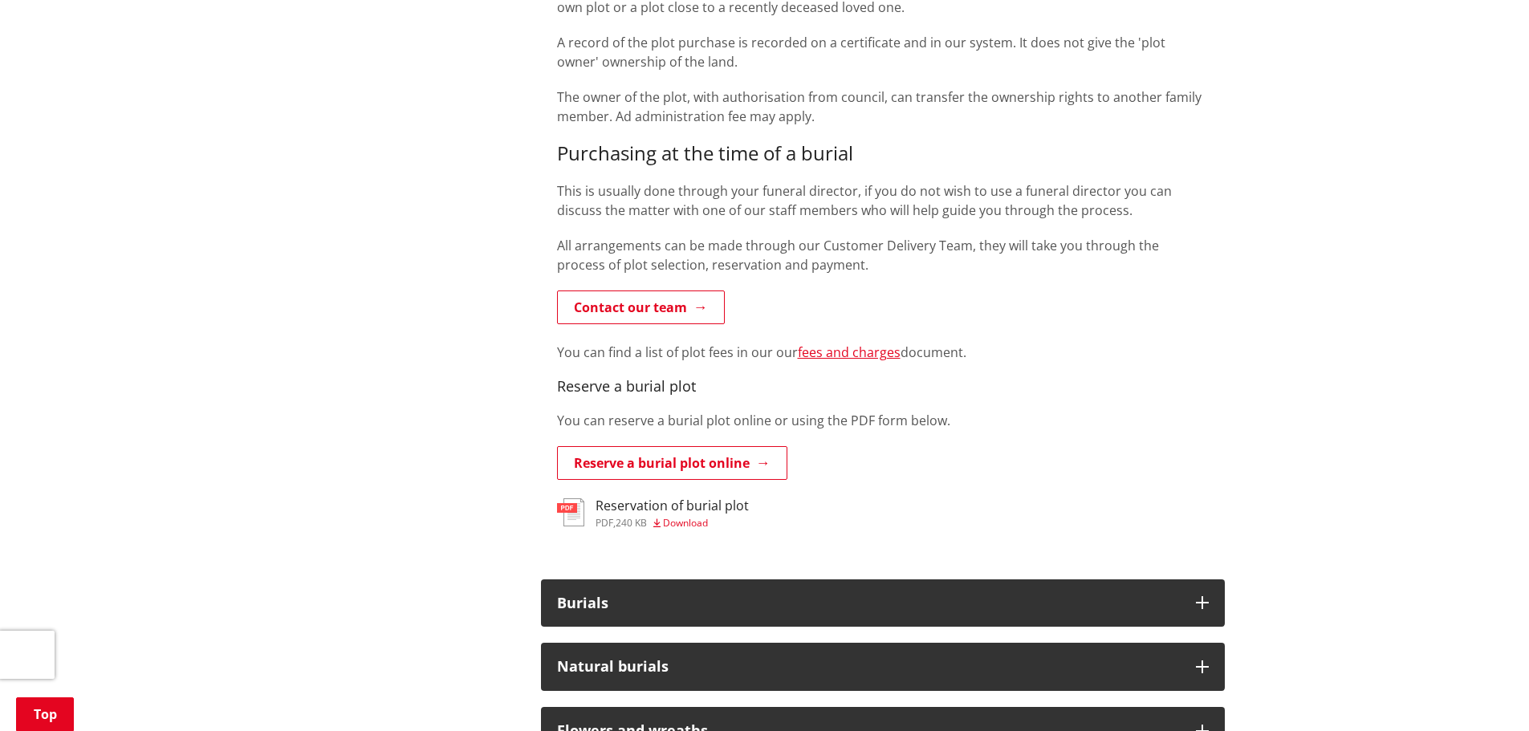
scroll to position [963, 0]
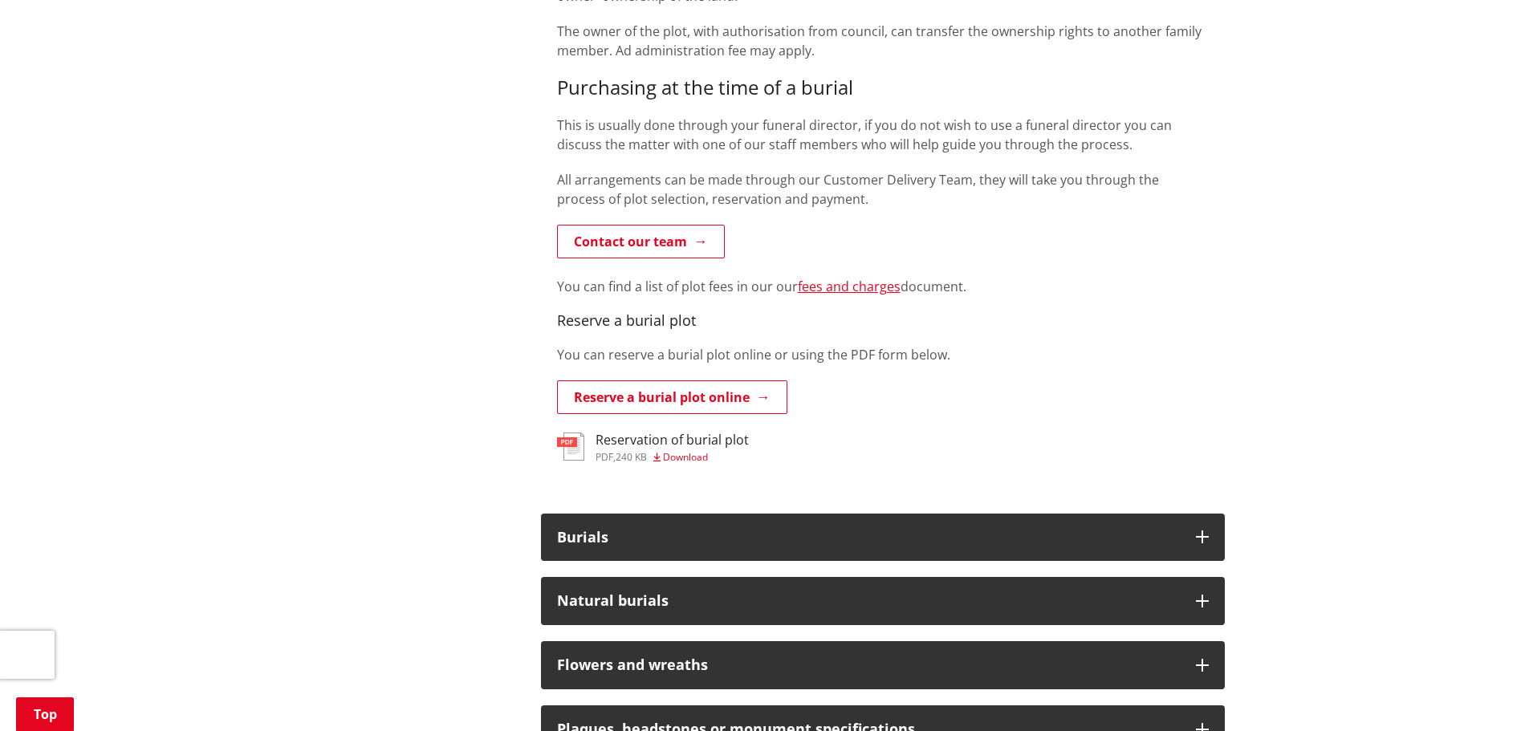
click at [668, 441] on h3 "Reservation of burial plot" at bounding box center [671, 440] width 153 height 15
